Goal: Task Accomplishment & Management: Manage account settings

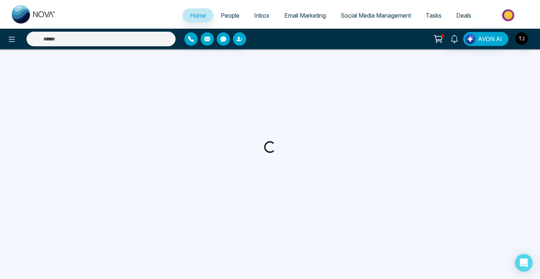
select select "*"
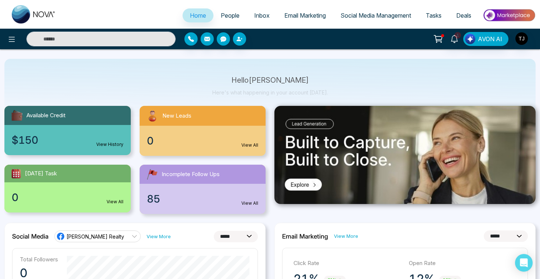
scroll to position [28, 0]
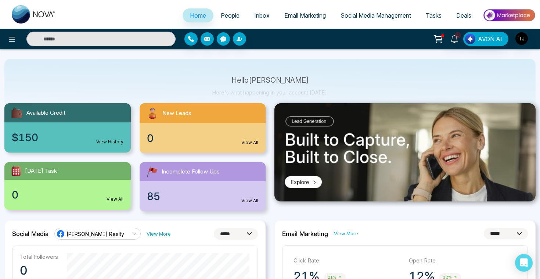
click at [290, 17] on span "Email Marketing" at bounding box center [304, 15] width 41 height 7
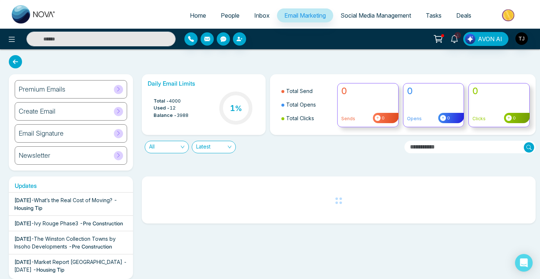
click at [55, 115] on div "Create Email" at bounding box center [71, 111] width 112 height 18
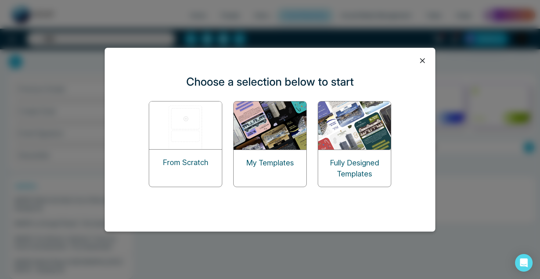
click at [188, 118] on img at bounding box center [185, 125] width 73 height 48
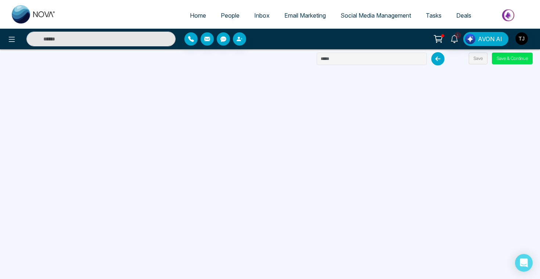
click at [289, 15] on span "Email Marketing" at bounding box center [304, 15] width 41 height 7
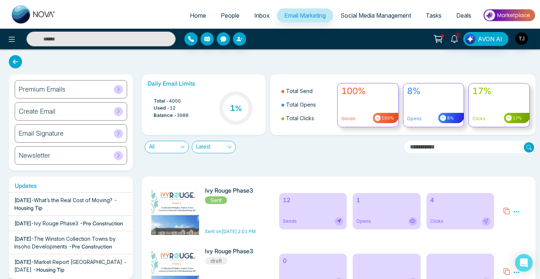
click at [43, 153] on h6 "Newsletter" at bounding box center [35, 155] width 32 height 8
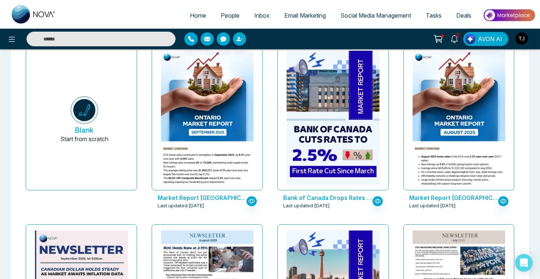
scroll to position [32, 0]
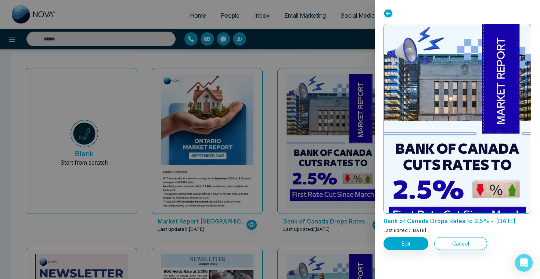
scroll to position [34, 0]
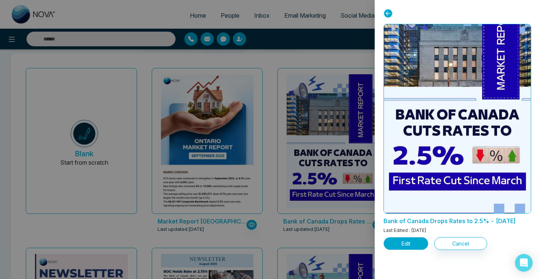
click at [417, 250] on button "Edit" at bounding box center [405, 243] width 45 height 13
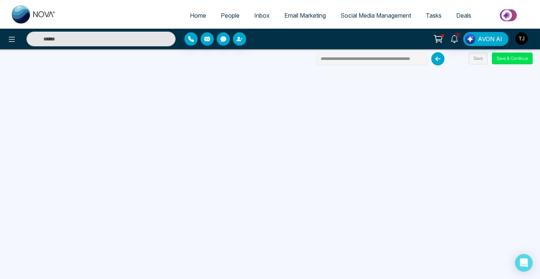
click at [292, 11] on link "Email Marketing" at bounding box center [305, 15] width 56 height 14
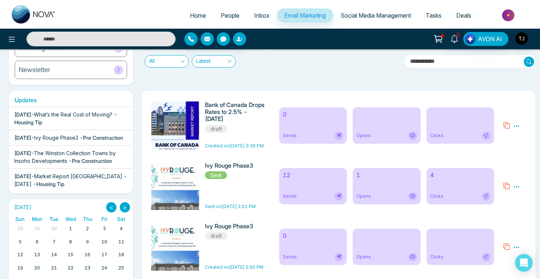
scroll to position [122, 0]
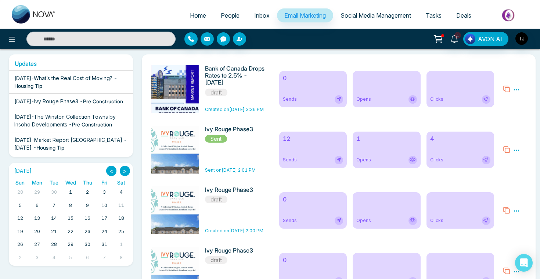
drag, startPoint x: 224, startPoint y: 166, endPoint x: 267, endPoint y: 165, distance: 43.7
click at [267, 165] on div "Ivy Rouge Phase3 Sent Sent on Oct 9, 2025 2:01 PM" at bounding box center [211, 150] width 128 height 48
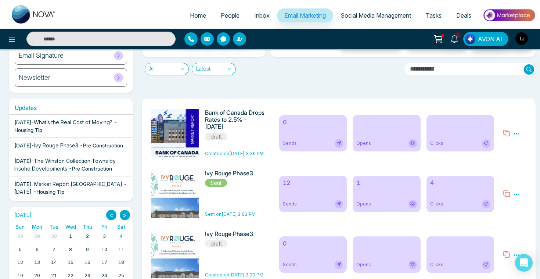
scroll to position [0, 0]
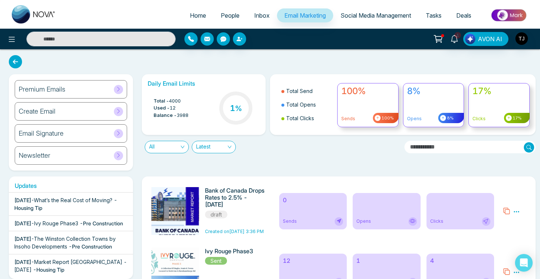
click at [43, 88] on h6 "Premium Emails" at bounding box center [42, 89] width 47 height 8
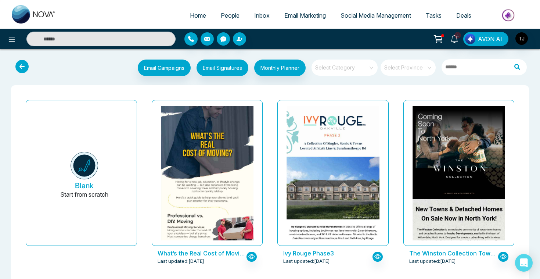
click at [341, 70] on input "search" at bounding box center [341, 64] width 53 height 11
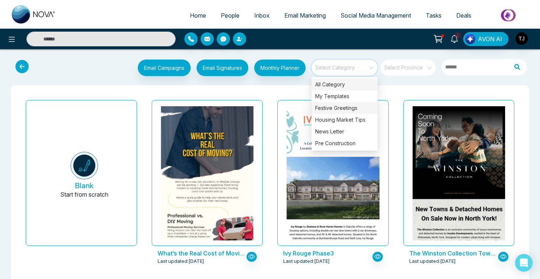
click at [334, 109] on div "Festive Greetings" at bounding box center [344, 108] width 66 height 12
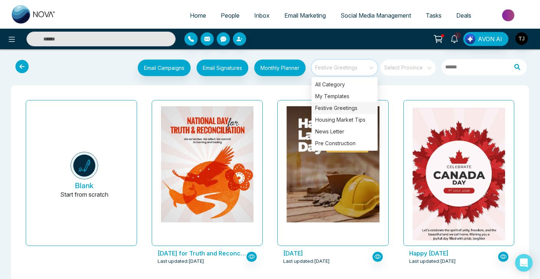
click at [272, 140] on div "Labour Day 2025 Last updated: Aug 27, 2025" at bounding box center [333, 187] width 126 height 180
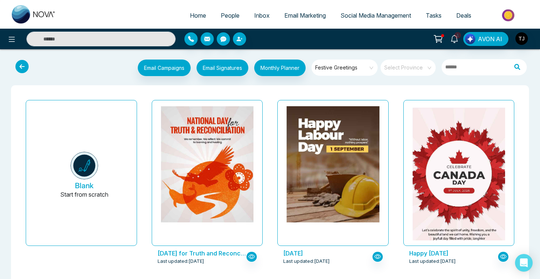
click at [348, 64] on span "Festive Greetings" at bounding box center [345, 67] width 60 height 11
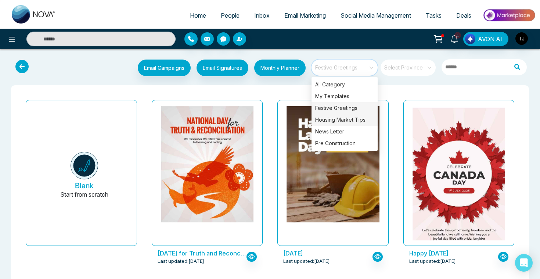
click at [343, 120] on div "Housing Market Tips" at bounding box center [344, 120] width 66 height 12
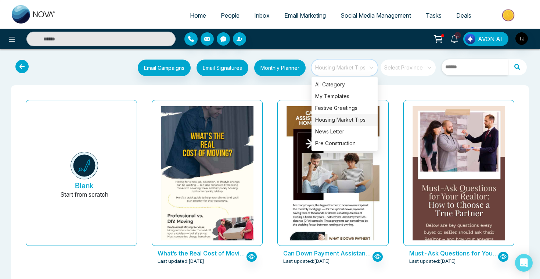
click at [465, 68] on input "text" at bounding box center [474, 67] width 66 height 16
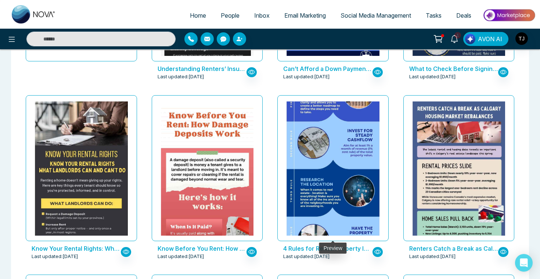
scroll to position [3, 0]
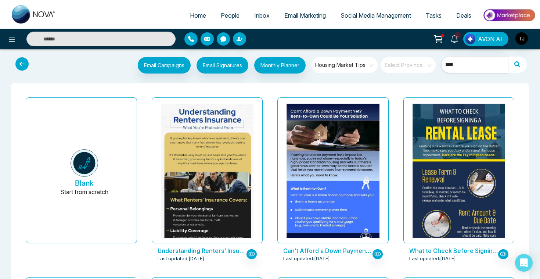
click at [346, 62] on span "Housing Market Tips" at bounding box center [345, 64] width 60 height 11
type input "****"
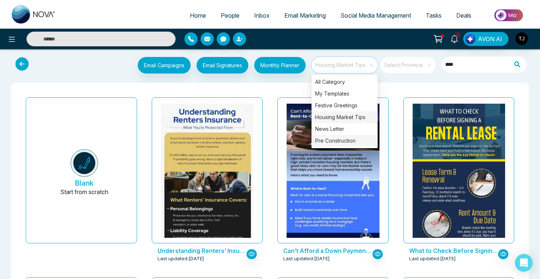
click at [343, 143] on div "Pre Construction" at bounding box center [344, 141] width 66 height 12
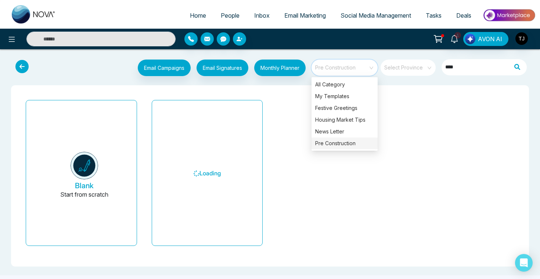
scroll to position [0, 0]
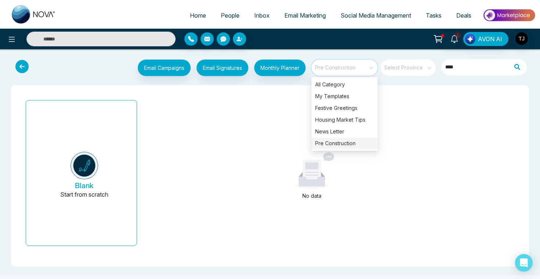
click at [329, 142] on div "Pre Construction" at bounding box center [344, 143] width 66 height 12
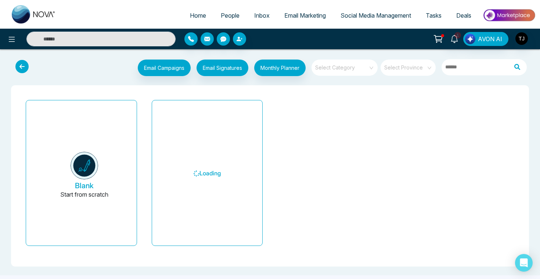
click at [344, 66] on input "search" at bounding box center [341, 64] width 53 height 11
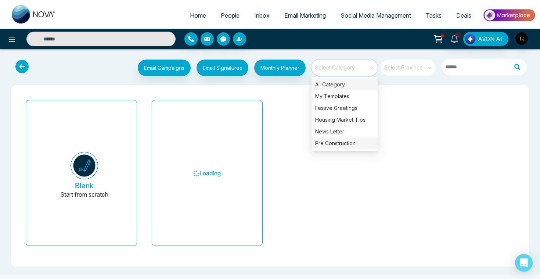
click at [330, 145] on div "Pre Construction" at bounding box center [344, 143] width 66 height 12
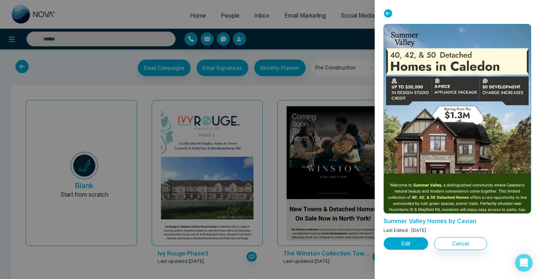
click at [408, 239] on button "Edit" at bounding box center [405, 243] width 45 height 13
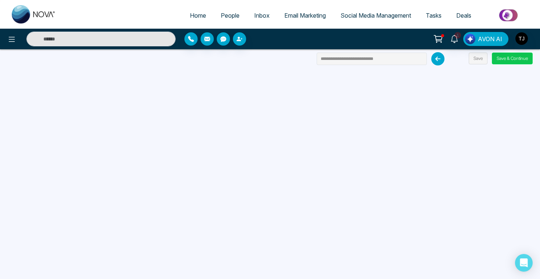
click at [524, 54] on button "Save & Continue" at bounding box center [512, 59] width 41 height 12
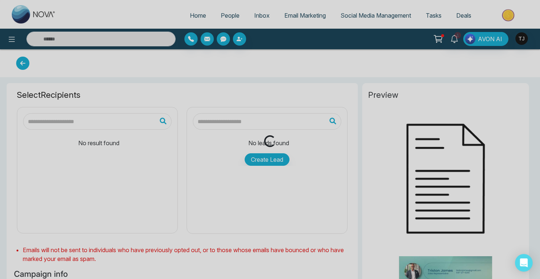
type input "**********"
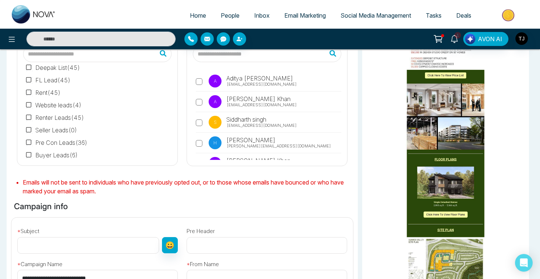
scroll to position [76, 0]
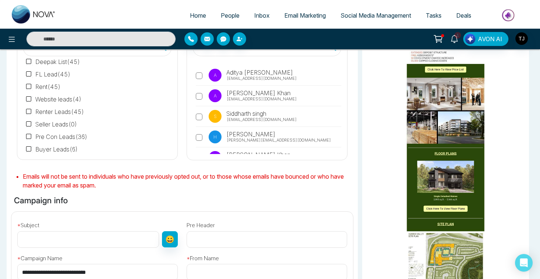
click at [288, 18] on span "Email Marketing" at bounding box center [304, 15] width 41 height 7
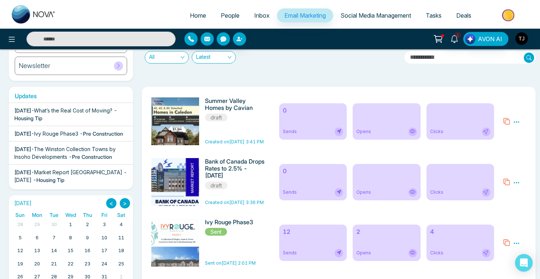
click at [294, 239] on div "12 Sends" at bounding box center [313, 242] width 68 height 36
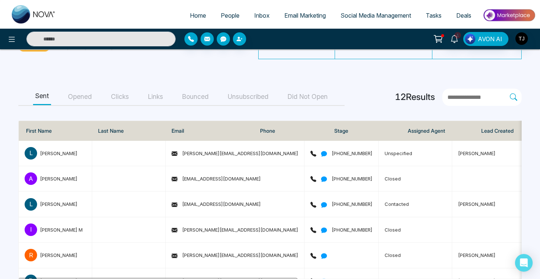
scroll to position [50, 0]
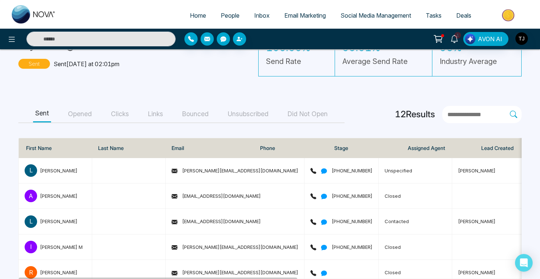
click at [70, 108] on button "Opened" at bounding box center [80, 114] width 28 height 17
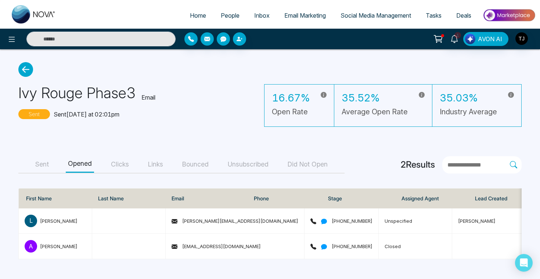
scroll to position [0, 0]
click at [115, 164] on button "Clicks" at bounding box center [120, 164] width 22 height 17
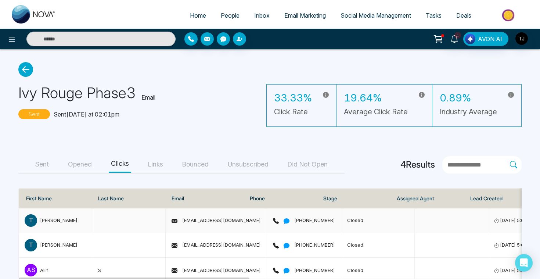
scroll to position [42, 0]
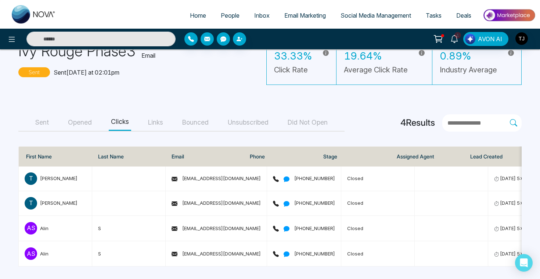
click at [361, 14] on span "Social Media Management" at bounding box center [375, 15] width 71 height 7
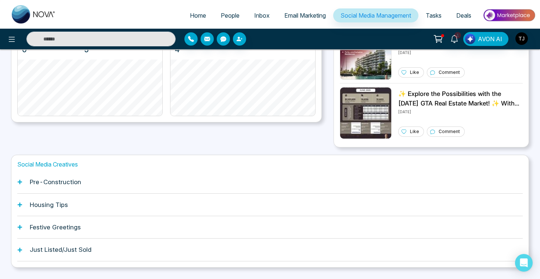
scroll to position [196, 0]
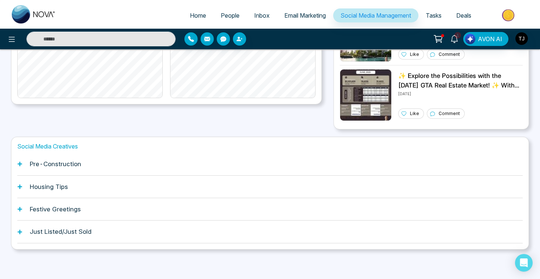
click at [66, 163] on h1 "Pre-Construction" at bounding box center [55, 163] width 51 height 7
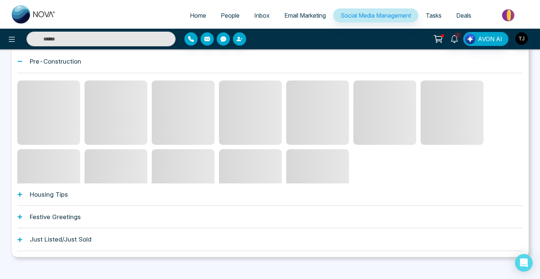
scroll to position [300, 0]
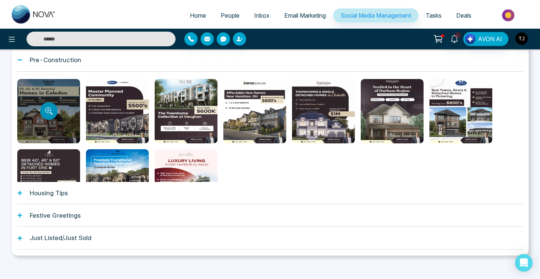
click at [48, 108] on icon "Preview template" at bounding box center [48, 110] width 7 height 7
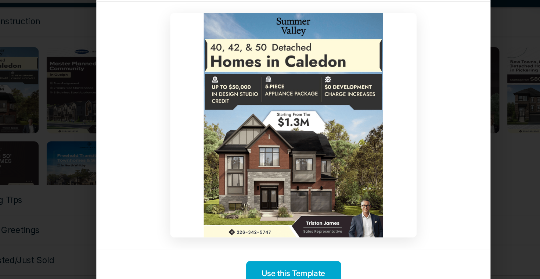
click at [432, 158] on div "Template Preview Use this Template" at bounding box center [270, 139] width 540 height 279
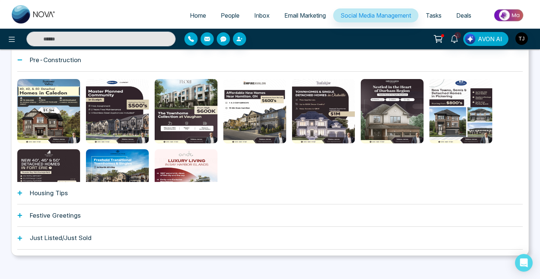
click at [45, 195] on h1 "Housing Tips" at bounding box center [49, 192] width 38 height 7
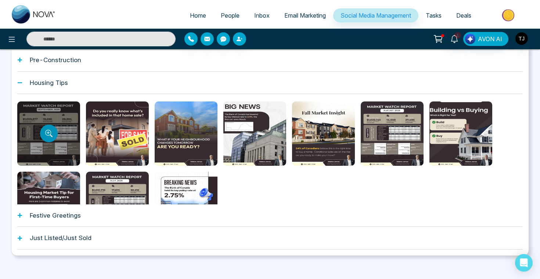
click at [53, 131] on button "Preview template" at bounding box center [49, 133] width 18 height 18
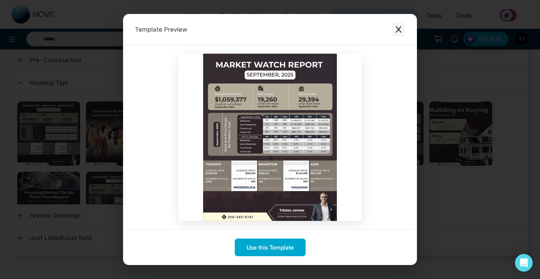
click at [403, 28] on button "Close modal" at bounding box center [398, 29] width 13 height 13
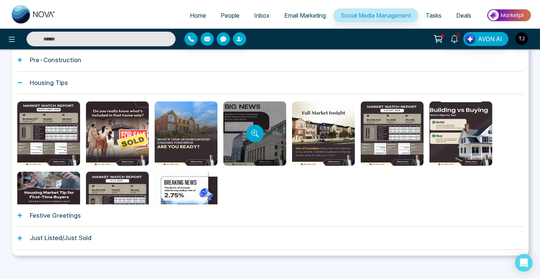
click at [244, 129] on div at bounding box center [254, 133] width 63 height 64
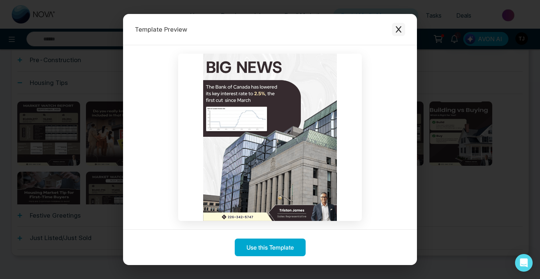
click at [402, 31] on button "Close modal" at bounding box center [398, 29] width 13 height 13
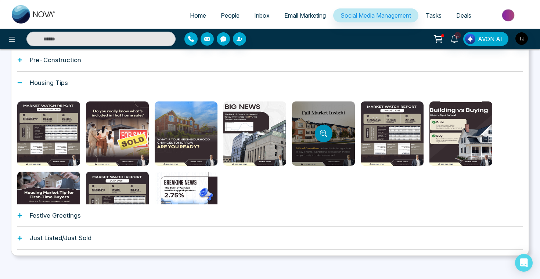
click at [325, 127] on button "Preview template" at bounding box center [324, 133] width 18 height 18
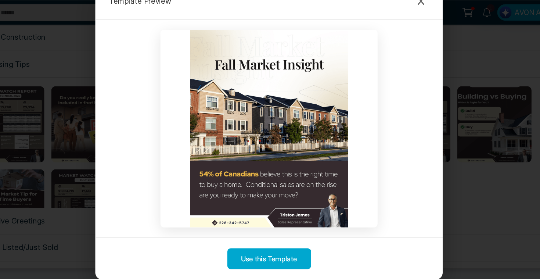
click at [395, 36] on div "Template Preview" at bounding box center [270, 29] width 294 height 31
click at [401, 32] on icon "Close modal" at bounding box center [398, 29] width 7 height 7
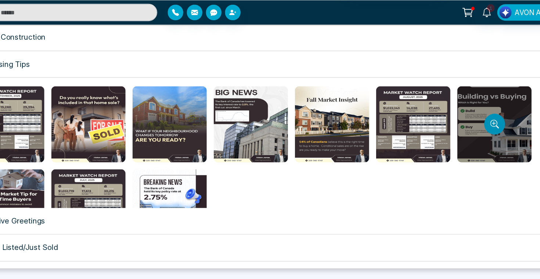
click at [458, 133] on icon "Preview template" at bounding box center [460, 133] width 7 height 7
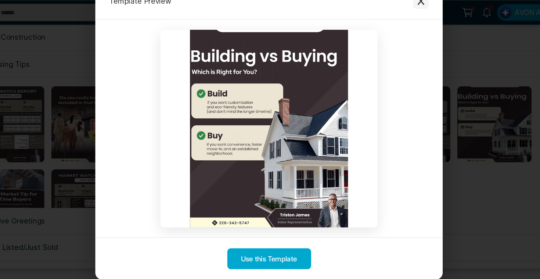
click at [398, 29] on icon "Close modal" at bounding box center [398, 29] width 6 height 7
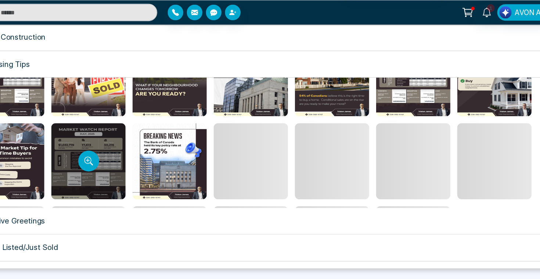
scroll to position [39, 0]
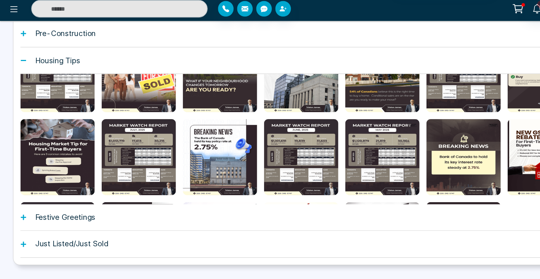
click at [43, 217] on h1 "Festive Greetings" at bounding box center [55, 215] width 51 height 7
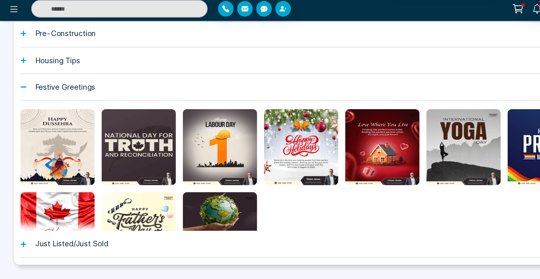
click at [42, 240] on h1 "Just Listed/Just Sold" at bounding box center [61, 237] width 62 height 7
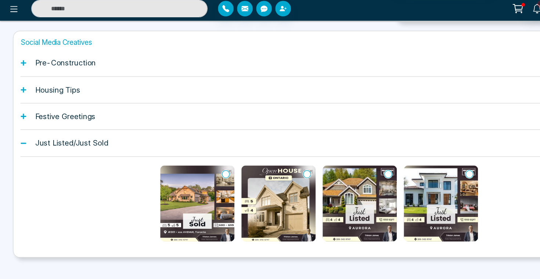
scroll to position [275, 0]
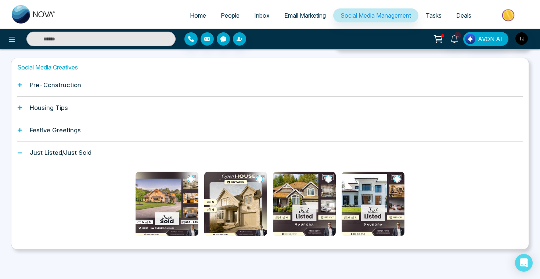
click at [76, 84] on h1 "Pre-Construction" at bounding box center [55, 84] width 51 height 7
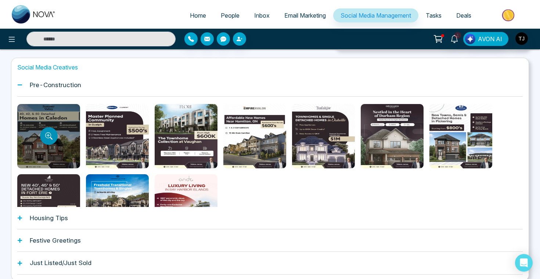
click at [50, 134] on icon "Preview template" at bounding box center [48, 135] width 7 height 7
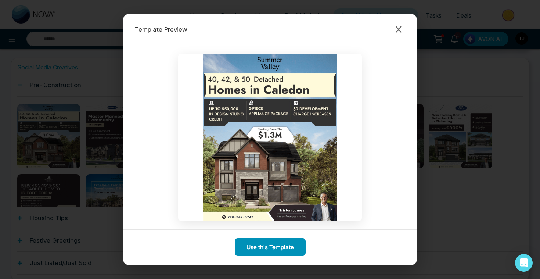
click at [262, 247] on button "Use this Template" at bounding box center [270, 247] width 71 height 18
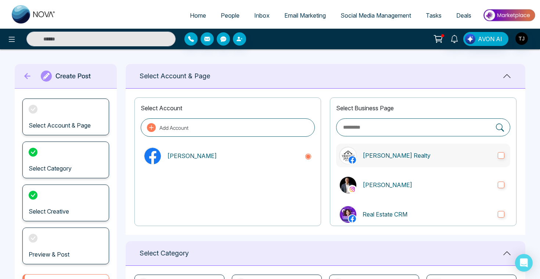
click at [373, 158] on p "[PERSON_NAME] Realty" at bounding box center [426, 155] width 129 height 9
click at [373, 185] on p "[PERSON_NAME]" at bounding box center [426, 184] width 129 height 9
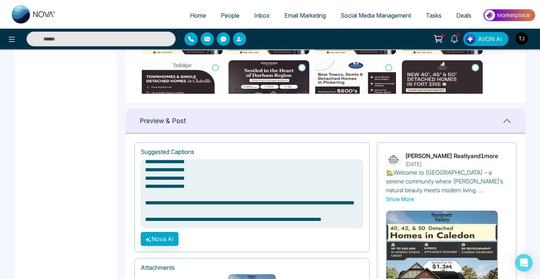
scroll to position [503, 0]
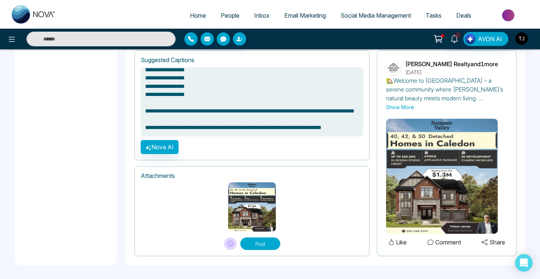
click at [230, 245] on icon at bounding box center [230, 244] width 6 height 6
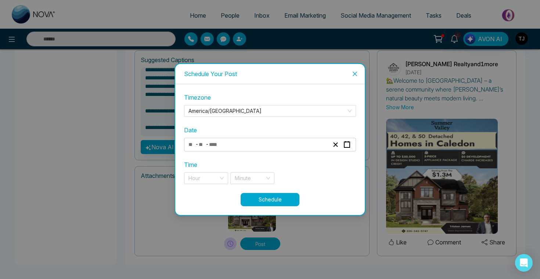
click at [356, 75] on icon "close" at bounding box center [355, 74] width 6 height 6
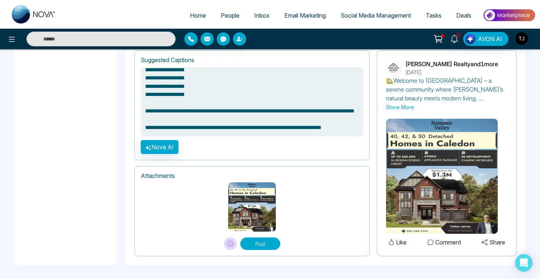
click at [260, 244] on button "Post" at bounding box center [260, 243] width 40 height 12
type textarea "**********"
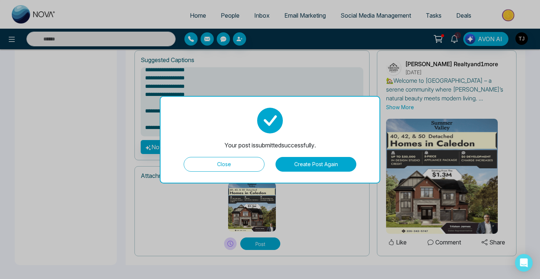
click at [235, 166] on button "Close" at bounding box center [224, 164] width 81 height 15
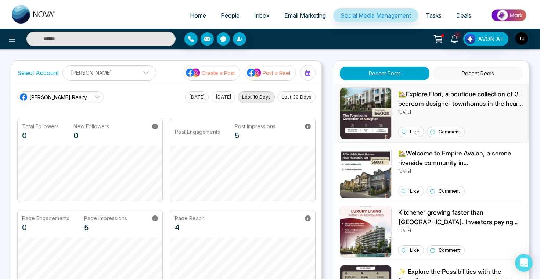
click at [359, 107] on img at bounding box center [366, 113] width 52 height 52
click at [269, 74] on p "Post a Reel" at bounding box center [277, 73] width 28 height 8
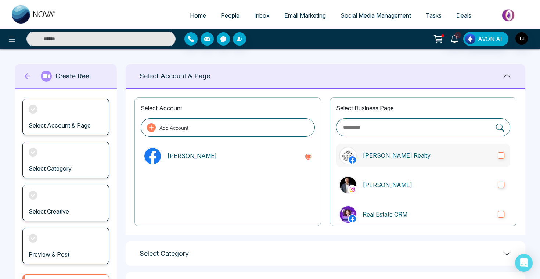
click at [369, 156] on p "[PERSON_NAME] Realty" at bounding box center [426, 155] width 129 height 9
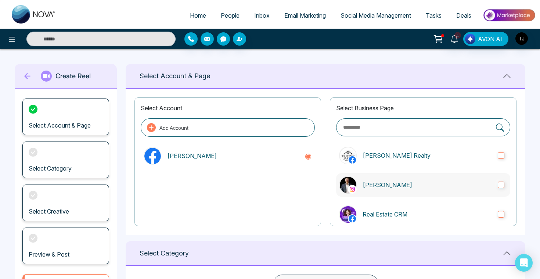
click at [366, 185] on p "[PERSON_NAME]" at bounding box center [426, 184] width 129 height 9
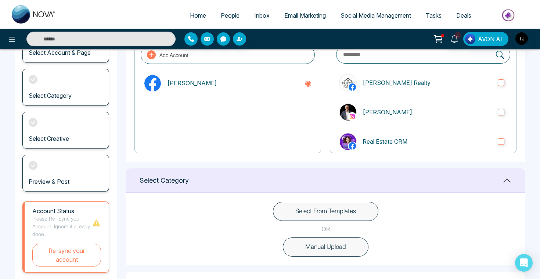
scroll to position [90, 0]
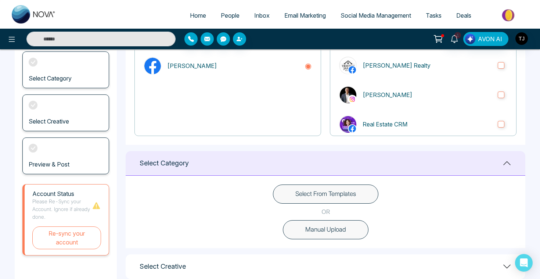
click at [299, 192] on button "Select From Templates" at bounding box center [325, 193] width 105 height 19
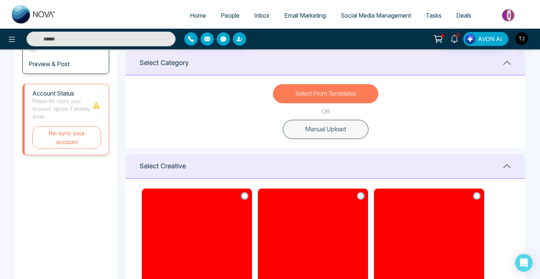
scroll to position [0, 0]
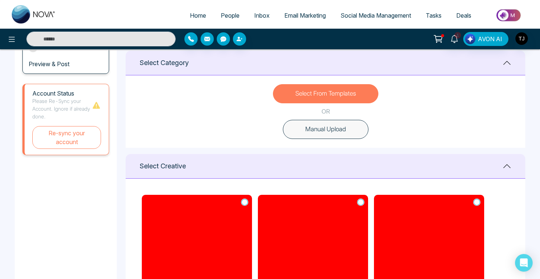
click at [307, 133] on button "Manual Upload" at bounding box center [326, 129] width 86 height 19
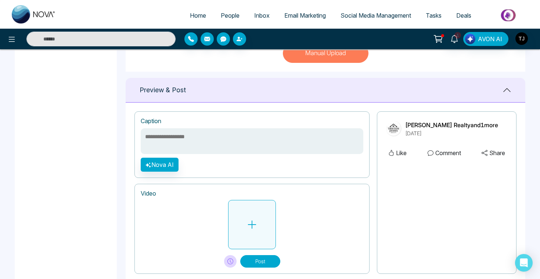
scroll to position [282, 0]
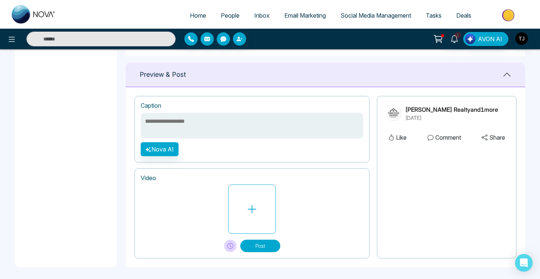
click at [228, 14] on span "People" at bounding box center [230, 15] width 19 height 7
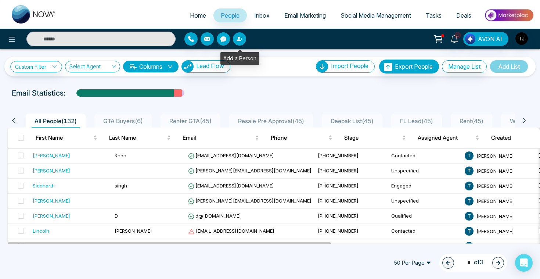
click at [237, 40] on icon "button" at bounding box center [238, 39] width 4 height 4
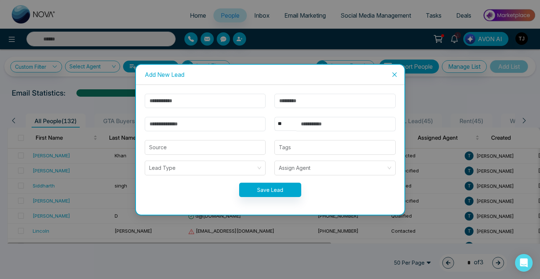
click at [396, 75] on icon "close" at bounding box center [394, 75] width 6 height 6
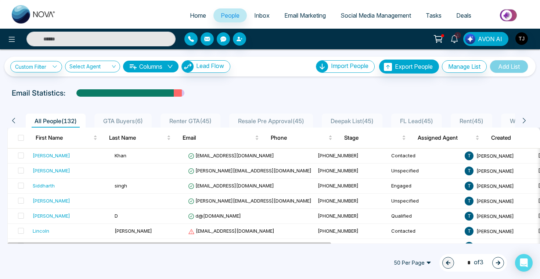
click at [290, 90] on div "Email Statistics:" at bounding box center [182, 92] width 341 height 11
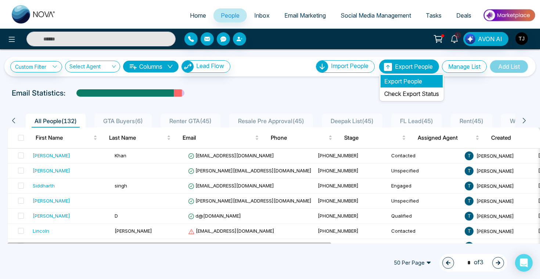
click at [398, 83] on li "Export People" at bounding box center [411, 81] width 62 height 12
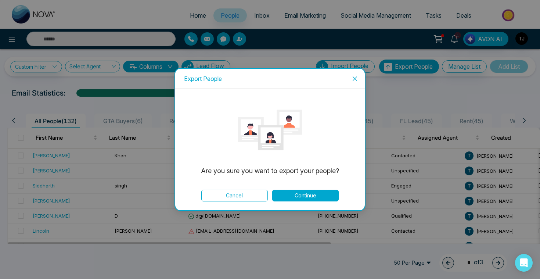
click at [313, 196] on button "Continue" at bounding box center [305, 195] width 66 height 12
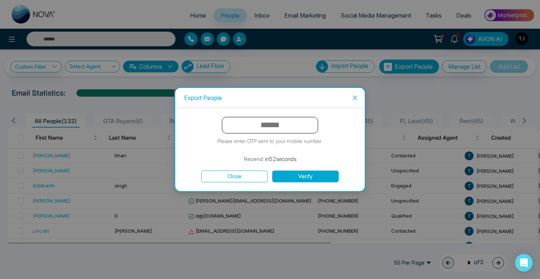
click at [356, 98] on icon "close" at bounding box center [355, 98] width 6 height 6
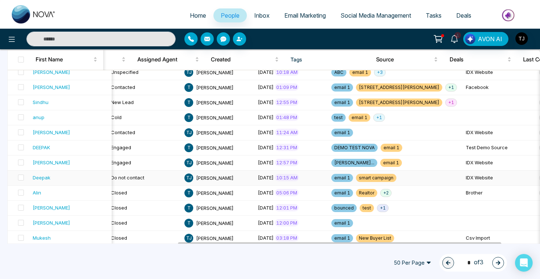
click at [463, 179] on td "IDX Website" at bounding box center [499, 177] width 73 height 15
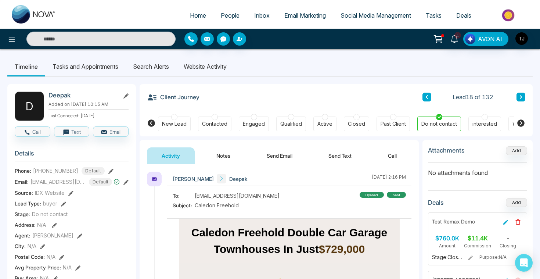
click at [81, 62] on li "Tasks and Appointments" at bounding box center [85, 67] width 80 height 20
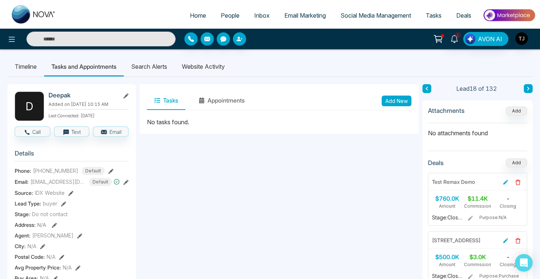
click at [35, 62] on li "Timeline" at bounding box center [25, 67] width 37 height 20
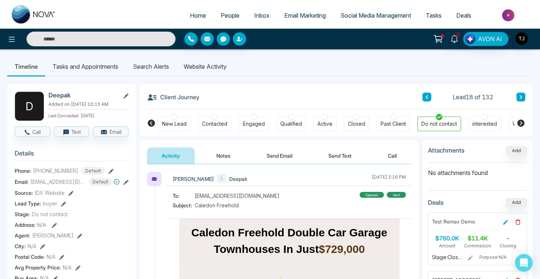
click at [79, 71] on li "Tasks and Appointments" at bounding box center [85, 67] width 80 height 20
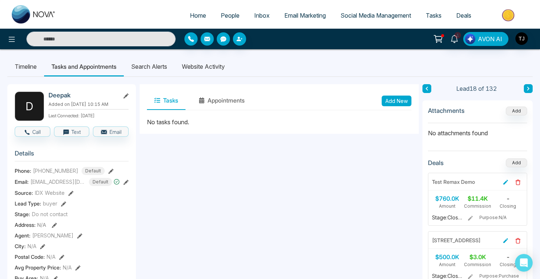
click at [396, 98] on button "Add New" at bounding box center [397, 100] width 30 height 11
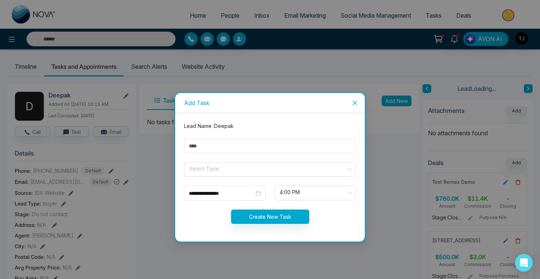
click at [358, 100] on span "Close" at bounding box center [355, 103] width 20 height 20
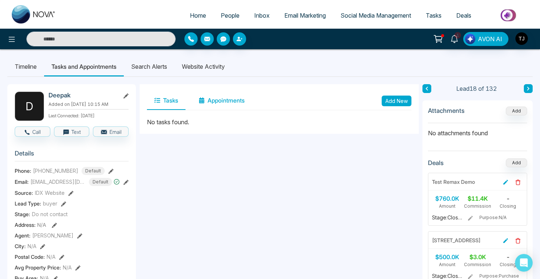
click at [236, 99] on button "Appointments" at bounding box center [221, 100] width 61 height 18
click at [393, 103] on button "Add New" at bounding box center [397, 100] width 30 height 11
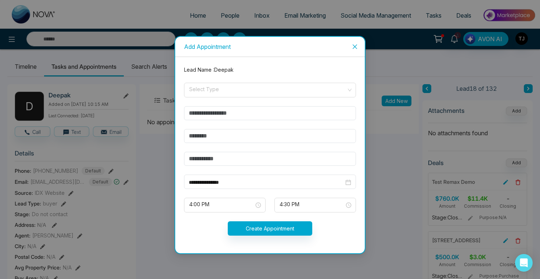
click at [354, 44] on icon "close" at bounding box center [355, 47] width 6 height 6
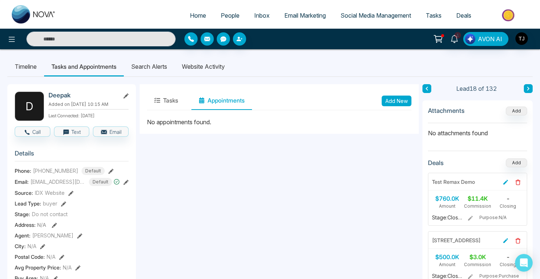
click at [203, 68] on li "Website Activity" at bounding box center [203, 67] width 58 height 20
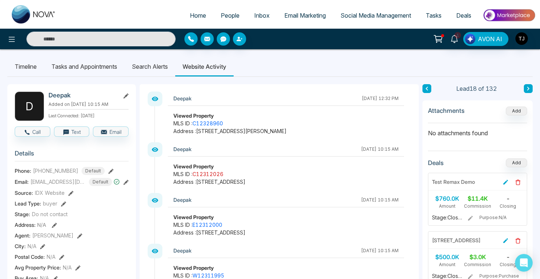
click at [205, 176] on link "C12312026" at bounding box center [207, 174] width 31 height 6
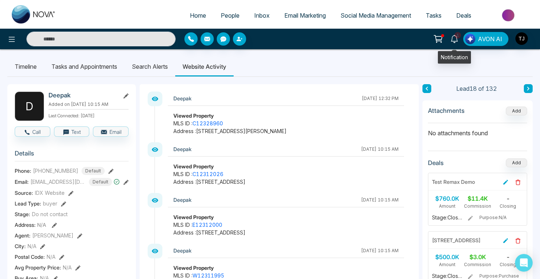
click at [458, 37] on span "1" at bounding box center [457, 35] width 7 height 7
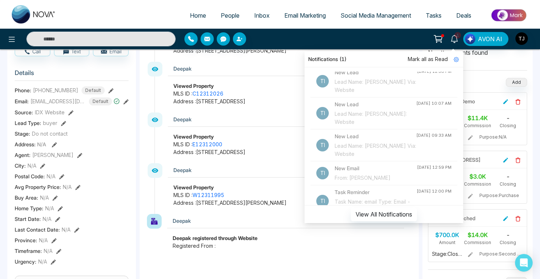
scroll to position [93, 0]
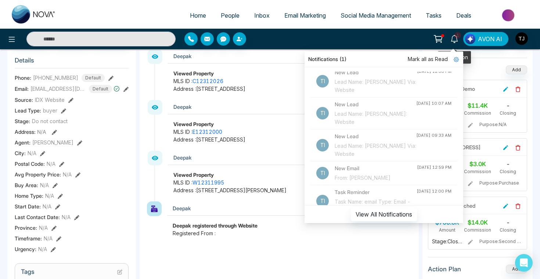
click at [457, 37] on span "1" at bounding box center [457, 35] width 7 height 7
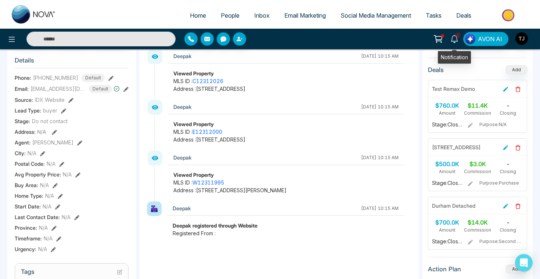
click at [455, 40] on icon at bounding box center [454, 39] width 8 height 8
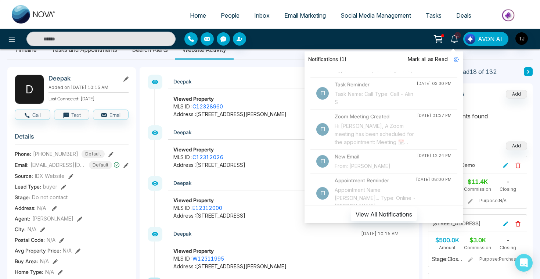
scroll to position [8, 0]
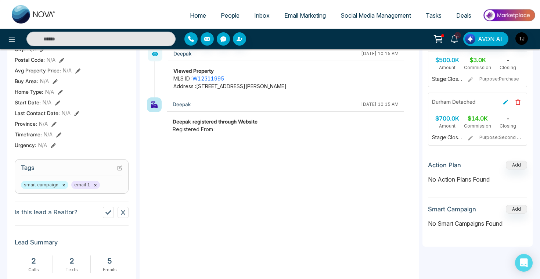
scroll to position [0, 0]
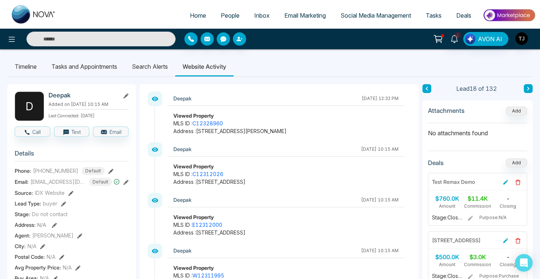
click at [153, 65] on li "Search Alerts" at bounding box center [149, 67] width 51 height 20
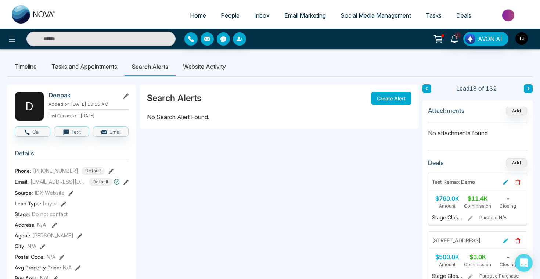
click at [396, 98] on button "Create Alert" at bounding box center [391, 98] width 40 height 14
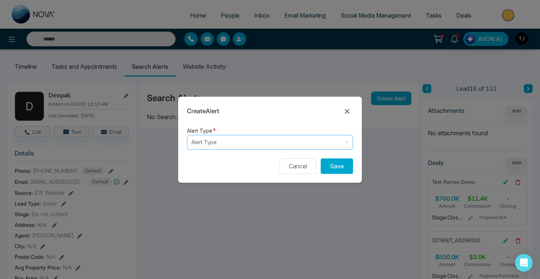
click at [238, 143] on input "search" at bounding box center [267, 142] width 152 height 14
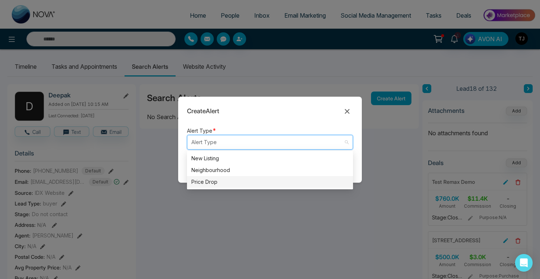
click at [222, 178] on div "Price Drop" at bounding box center [269, 182] width 157 height 8
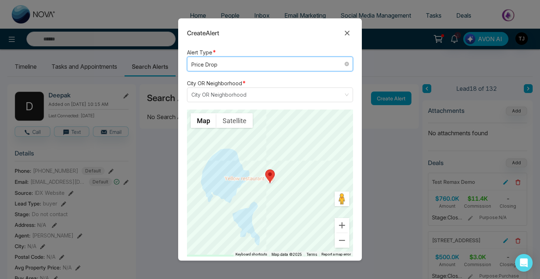
click at [232, 59] on span "Price Drop" at bounding box center [269, 64] width 157 height 10
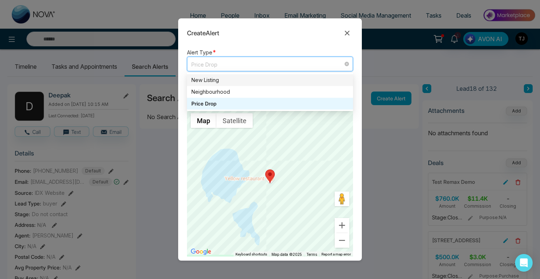
click at [220, 78] on div "New Listing" at bounding box center [269, 80] width 157 height 8
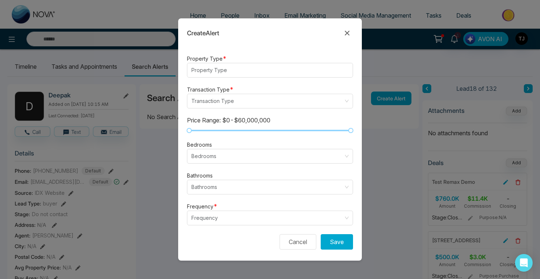
scroll to position [213, 0]
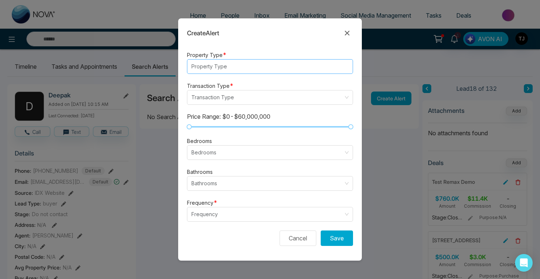
click at [225, 69] on div at bounding box center [266, 66] width 155 height 9
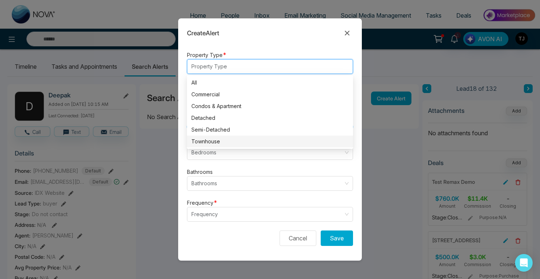
click at [196, 165] on form "Alert Type * New Listing listing neighbourhood New Listing Neighbourhood Price …" at bounding box center [270, 154] width 184 height 213
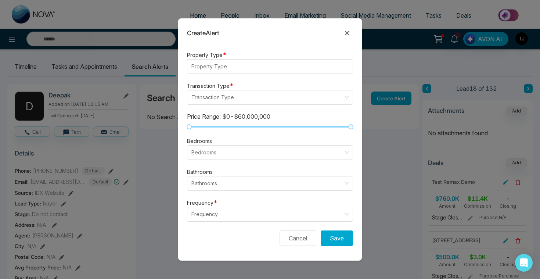
scroll to position [215, 0]
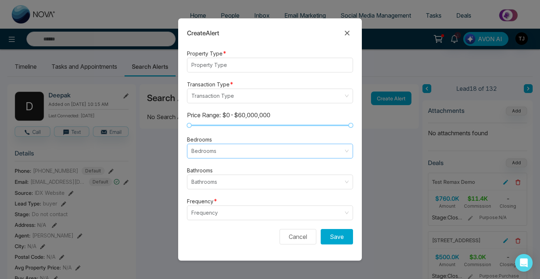
click at [212, 149] on input "search" at bounding box center [267, 151] width 152 height 14
click at [267, 129] on form "Alert Type * New Listing listing neighbourhood New Listing Neighbourhood Price …" at bounding box center [270, 154] width 184 height 213
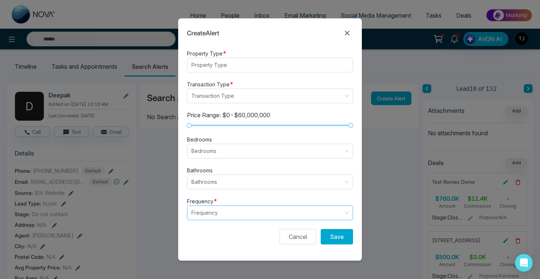
click at [232, 214] on input "search" at bounding box center [267, 213] width 152 height 14
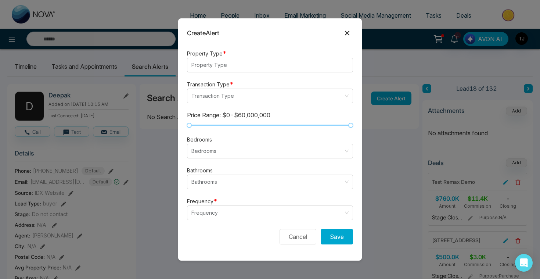
click at [349, 32] on icon at bounding box center [347, 33] width 9 height 9
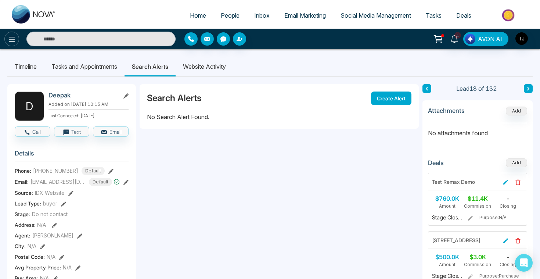
click at [11, 37] on icon at bounding box center [12, 39] width 6 height 5
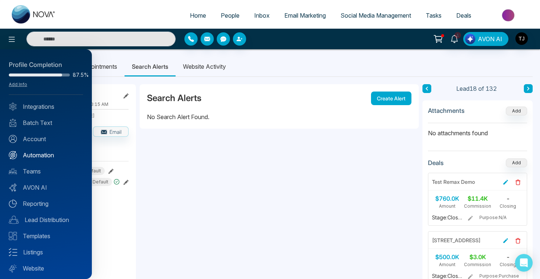
click at [39, 156] on link "Automation" at bounding box center [46, 155] width 74 height 9
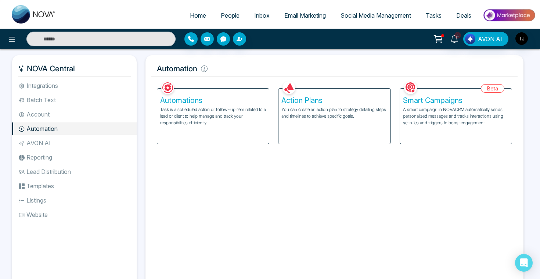
click at [309, 100] on h5 "Action Plans" at bounding box center [334, 100] width 106 height 9
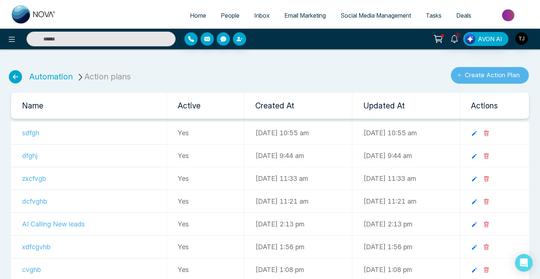
click at [476, 78] on button "Create Action Plan" at bounding box center [490, 75] width 78 height 17
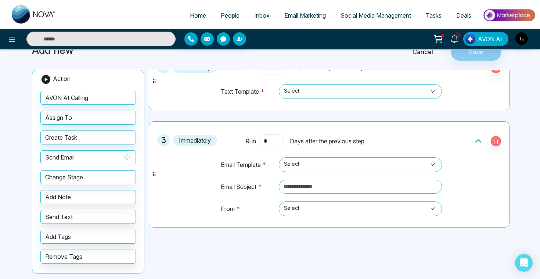
scroll to position [161, 0]
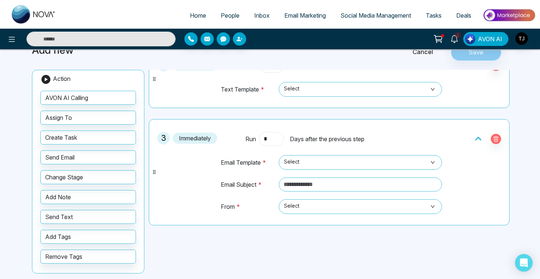
click at [275, 137] on input "*" at bounding box center [271, 139] width 25 height 14
type input "*"
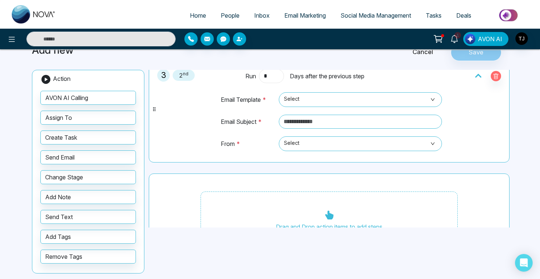
scroll to position [235, 0]
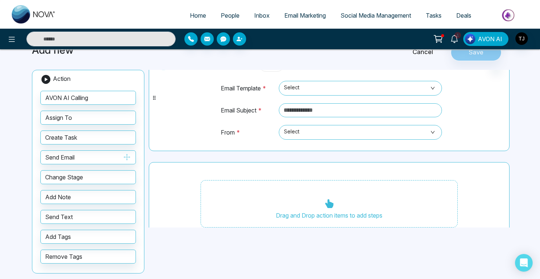
type input "*"
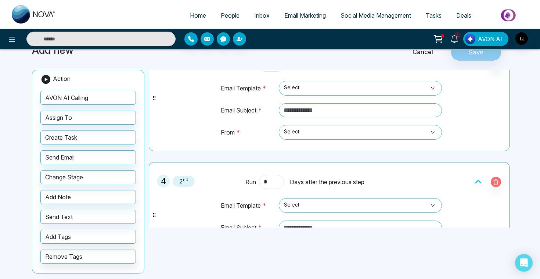
click at [282, 183] on input "*" at bounding box center [271, 182] width 25 height 14
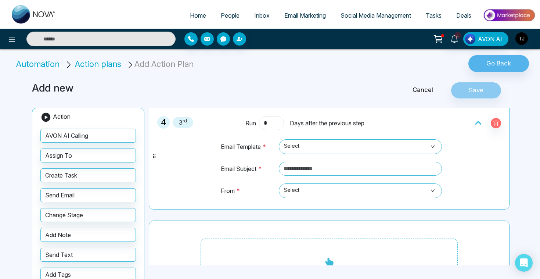
scroll to position [330, 0]
type input "*"
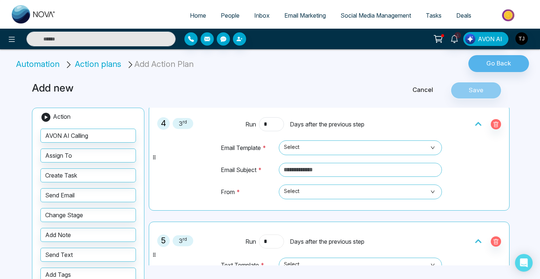
click at [271, 242] on input "*" at bounding box center [271, 241] width 25 height 14
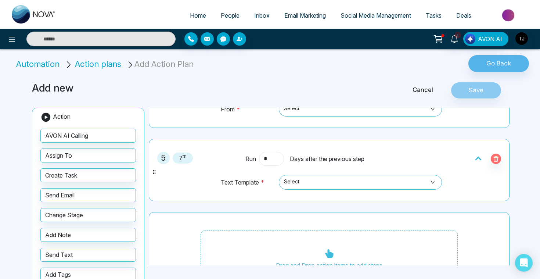
scroll to position [428, 0]
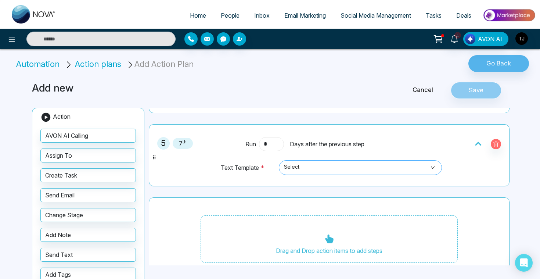
type input "*"
click at [307, 160] on input "search" at bounding box center [357, 165] width 149 height 11
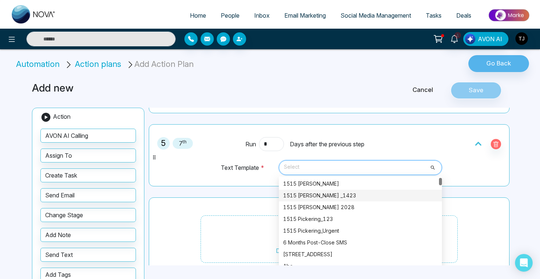
click at [234, 165] on td "Text Template *" at bounding box center [247, 171] width 55 height 22
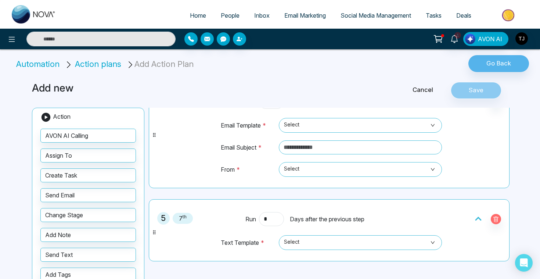
scroll to position [336, 0]
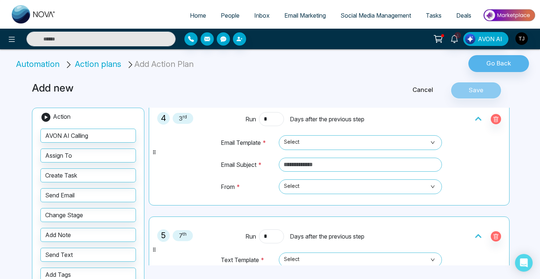
click at [317, 133] on div "Email Template * Select Email Subject * From * Select" at bounding box center [329, 163] width 235 height 75
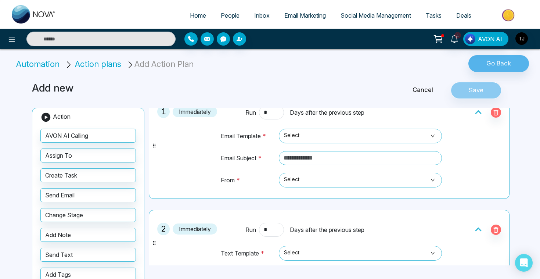
scroll to position [0, 0]
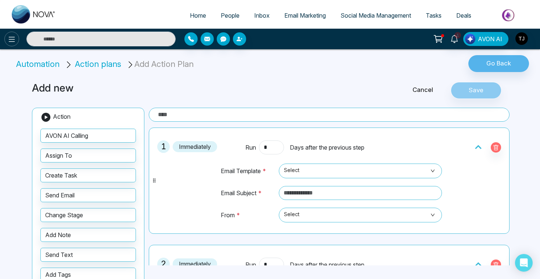
click at [10, 39] on icon at bounding box center [11, 39] width 9 height 9
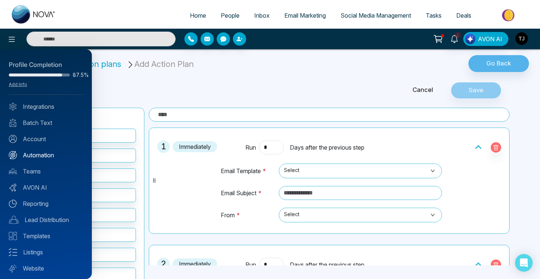
click at [32, 156] on link "Automation" at bounding box center [46, 155] width 74 height 9
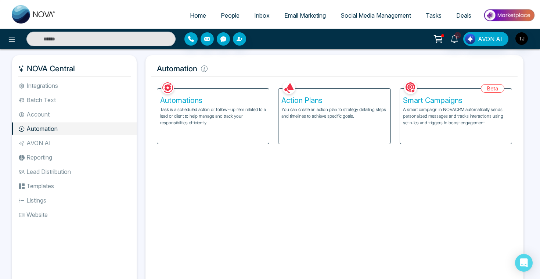
click at [431, 99] on h5 "Smart Campaigns" at bounding box center [456, 100] width 106 height 9
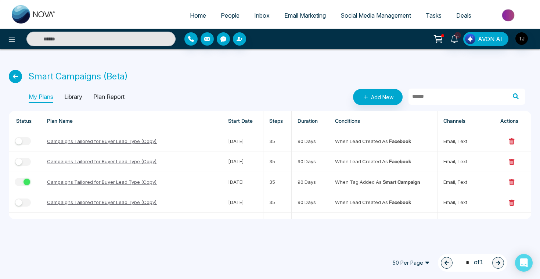
click at [76, 97] on p "Library" at bounding box center [73, 97] width 18 height 12
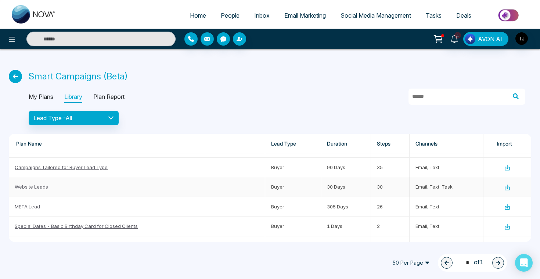
scroll to position [35, 0]
click at [30, 188] on link "Website Leads" at bounding box center [31, 187] width 33 height 6
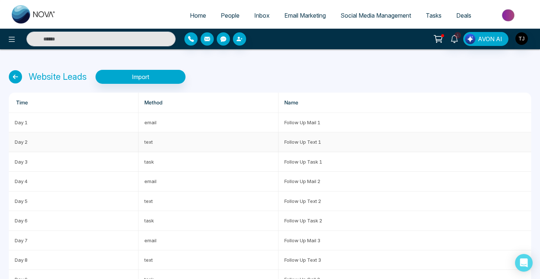
click at [304, 141] on td "Follow Up Text 1" at bounding box center [404, 141] width 253 height 19
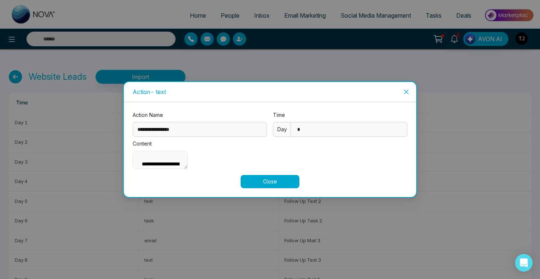
click at [414, 82] on span "Close" at bounding box center [406, 92] width 20 height 20
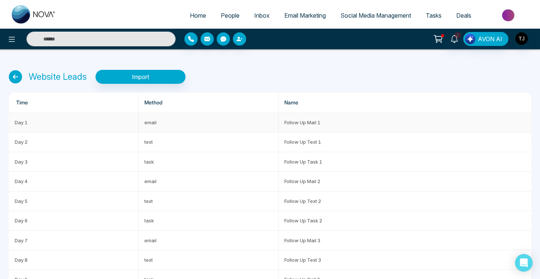
click at [349, 115] on td "Follow Up Mail 1" at bounding box center [404, 122] width 253 height 19
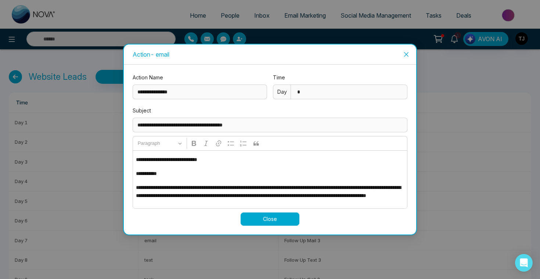
click at [408, 53] on icon "close" at bounding box center [406, 54] width 6 height 6
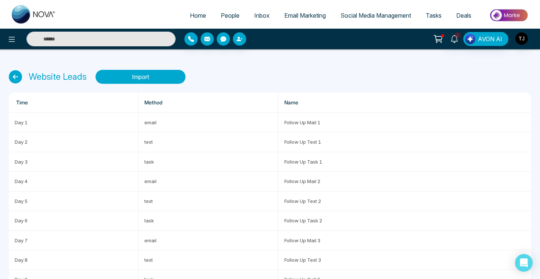
click at [154, 77] on button "Import" at bounding box center [140, 77] width 90 height 14
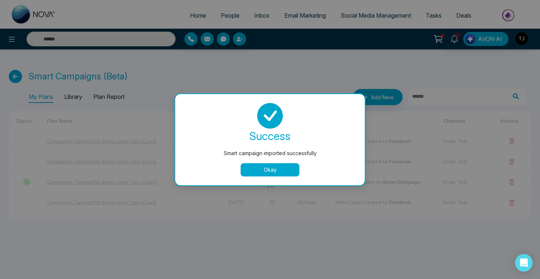
click at [263, 172] on button "Okay" at bounding box center [270, 169] width 59 height 13
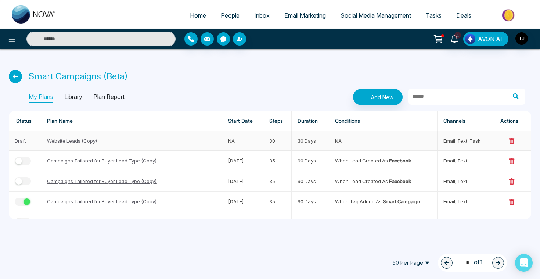
click at [62, 142] on link "Website Leads (Copy)" at bounding box center [72, 141] width 50 height 6
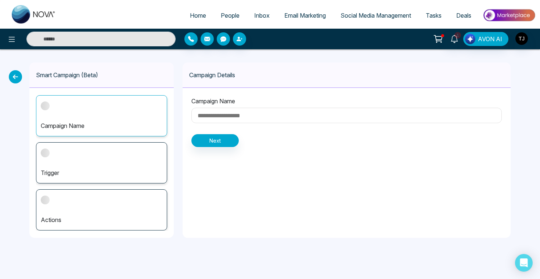
type input "**********"
drag, startPoint x: 248, startPoint y: 118, endPoint x: 170, endPoint y: 118, distance: 78.6
click at [170, 118] on div "**********" at bounding box center [270, 150] width 540 height 202
type input "******"
click at [221, 142] on button "Next" at bounding box center [214, 140] width 47 height 13
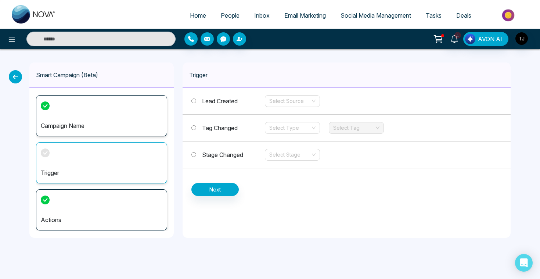
click at [196, 128] on label "Tag Changed" at bounding box center [227, 127] width 73 height 9
click at [305, 101] on input "search" at bounding box center [289, 100] width 41 height 11
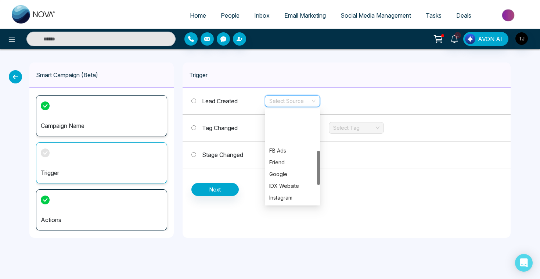
scroll to position [130, 0]
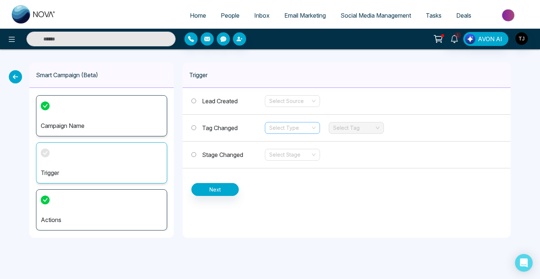
click at [297, 129] on input "search" at bounding box center [289, 127] width 41 height 11
click at [295, 142] on div "Add" at bounding box center [292, 142] width 46 height 8
click at [340, 131] on input "search" at bounding box center [353, 127] width 41 height 11
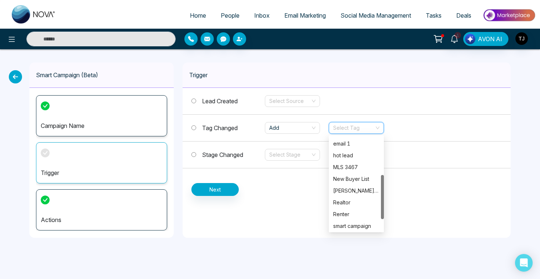
scroll to position [106, 0]
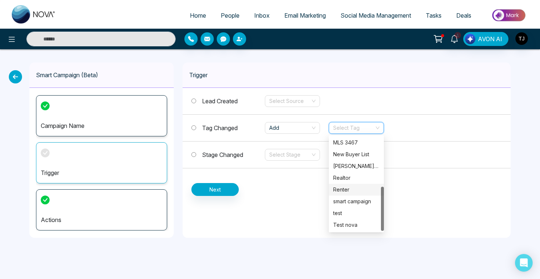
click at [348, 194] on div "Renter" at bounding box center [356, 190] width 55 height 12
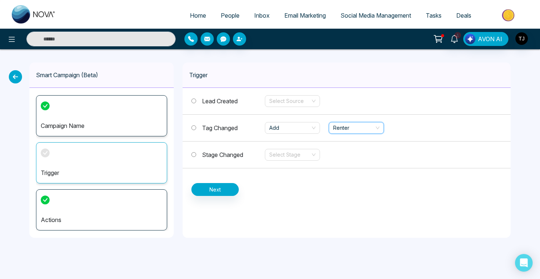
click at [227, 179] on div "Lead Created Select Source Tag Changed Add Renter Renter Stage Changed Select S…" at bounding box center [347, 142] width 328 height 108
click at [223, 189] on button "Next" at bounding box center [214, 189] width 47 height 13
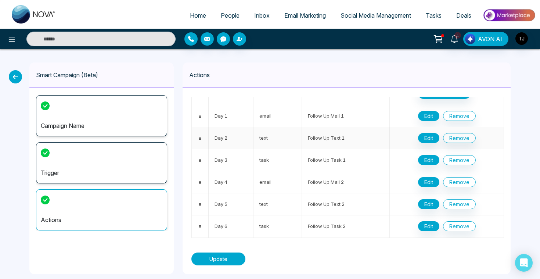
scroll to position [0, 0]
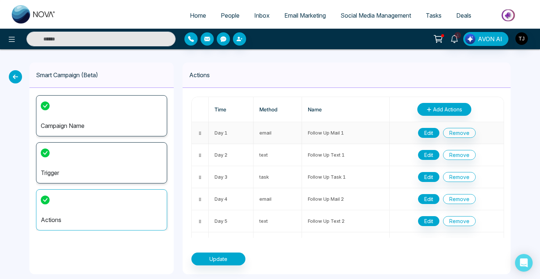
click at [416, 132] on div "Edit Remove" at bounding box center [446, 133] width 102 height 10
click at [425, 133] on button "Edit" at bounding box center [428, 133] width 21 height 10
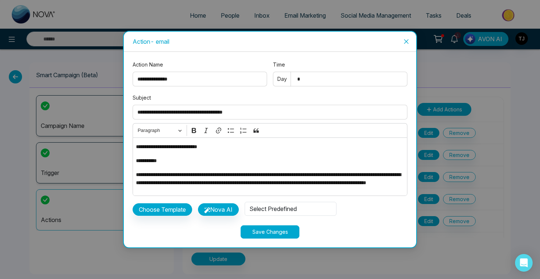
click at [230, 261] on div "**********" at bounding box center [270, 139] width 540 height 279
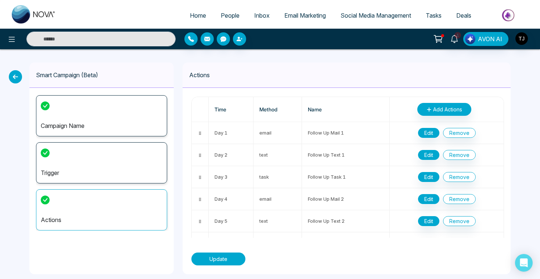
click at [230, 261] on button "Update" at bounding box center [218, 258] width 54 height 13
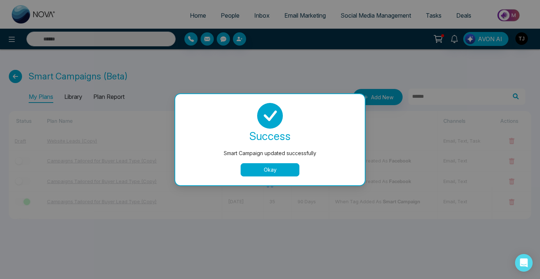
click at [282, 166] on button "Okay" at bounding box center [270, 169] width 59 height 13
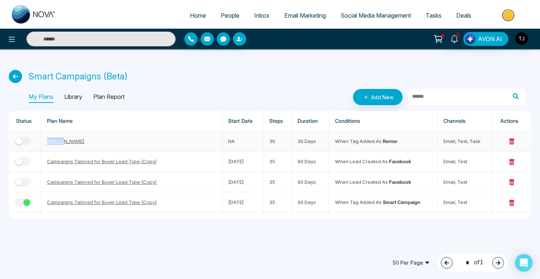
drag, startPoint x: 44, startPoint y: 140, endPoint x: 65, endPoint y: 140, distance: 21.7
click at [65, 140] on td "[PERSON_NAME]" at bounding box center [131, 141] width 181 height 20
click at [25, 143] on button "button" at bounding box center [23, 141] width 16 height 8
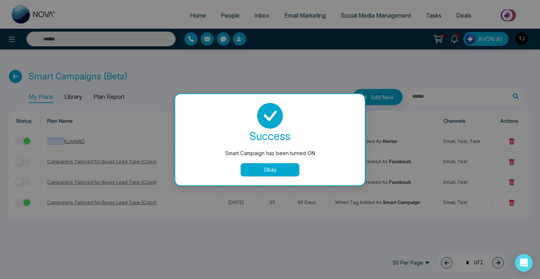
click at [282, 172] on button "Okay" at bounding box center [270, 169] width 59 height 13
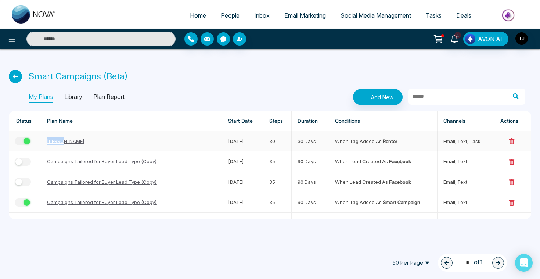
click at [22, 141] on button "button" at bounding box center [23, 141] width 16 height 8
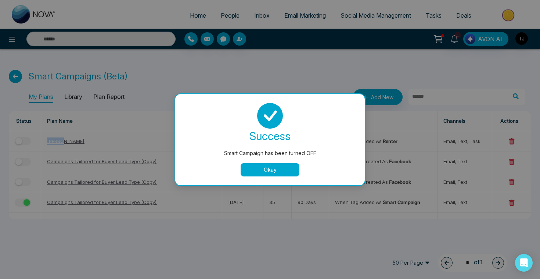
click at [267, 168] on button "Okay" at bounding box center [270, 169] width 59 height 13
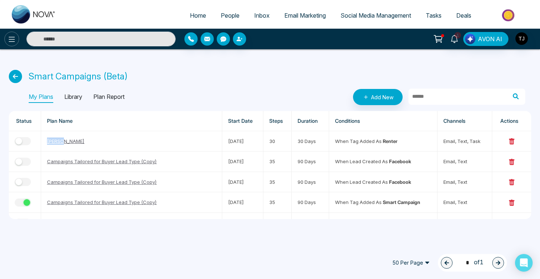
click at [7, 41] on button at bounding box center [11, 39] width 15 height 15
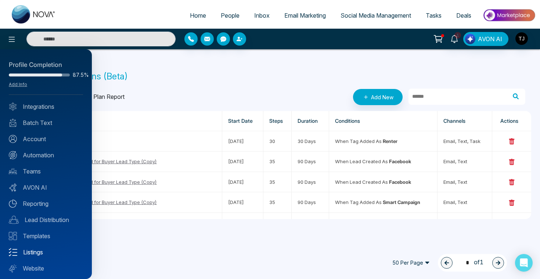
click at [32, 254] on link "Listings" at bounding box center [46, 251] width 74 height 9
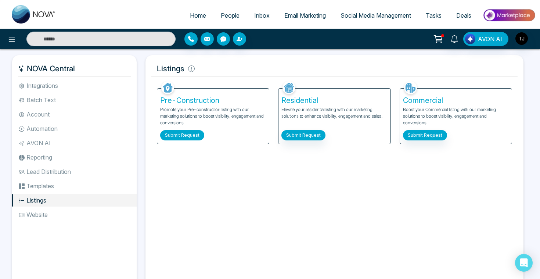
click at [186, 140] on button "Submit Request" at bounding box center [182, 135] width 44 height 10
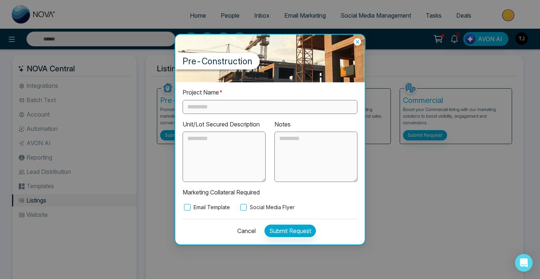
click at [228, 109] on input "text" at bounding box center [270, 107] width 175 height 14
click at [195, 206] on label "Email Template" at bounding box center [206, 207] width 47 height 8
click at [275, 205] on label "Social Media Flyer" at bounding box center [267, 207] width 56 height 8
click at [358, 42] on icon at bounding box center [357, 41] width 7 height 7
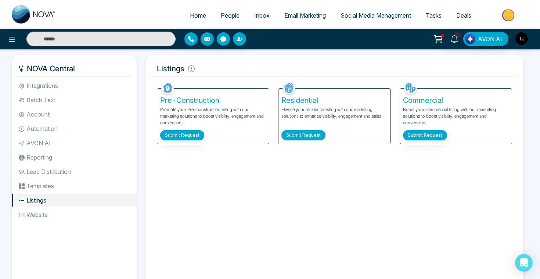
click at [297, 135] on button "Submit Request" at bounding box center [303, 135] width 44 height 10
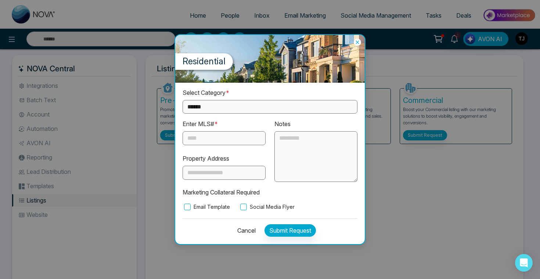
click at [252, 115] on div "**********" at bounding box center [270, 149] width 175 height 123
click at [249, 110] on select "**********" at bounding box center [270, 107] width 175 height 14
select select "**********"
click at [215, 137] on input "text" at bounding box center [224, 138] width 83 height 14
click at [249, 208] on label "Social Media Flyer" at bounding box center [267, 207] width 56 height 8
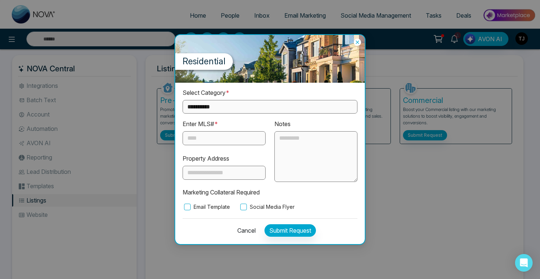
click at [359, 40] on icon at bounding box center [357, 42] width 7 height 7
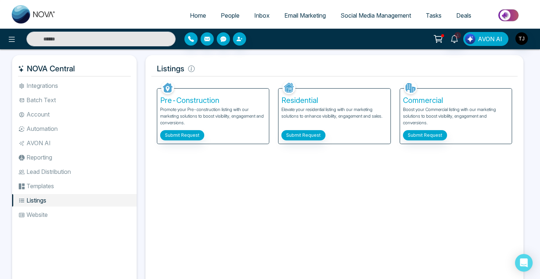
click at [479, 43] on span "AVON AI" at bounding box center [490, 39] width 24 height 9
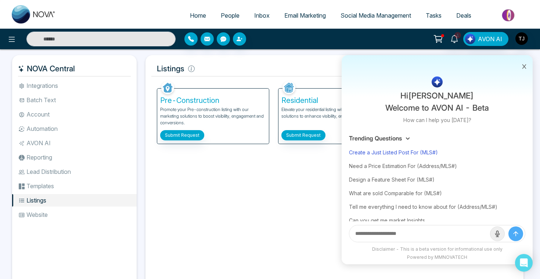
click at [372, 154] on div "Create a Just Listed Post For (MLS#)" at bounding box center [437, 152] width 176 height 14
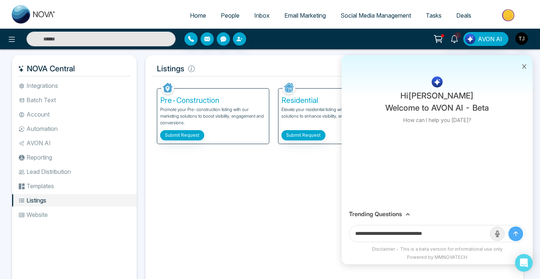
drag, startPoint x: 427, startPoint y: 235, endPoint x: 465, endPoint y: 235, distance: 37.8
click at [465, 235] on input "**********" at bounding box center [419, 233] width 141 height 17
paste input "**********"
type input "**********"
click at [508, 226] on button "submit" at bounding box center [515, 233] width 15 height 15
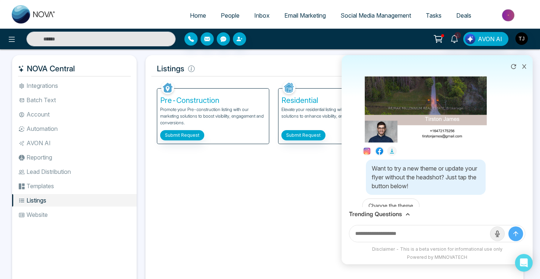
scroll to position [242, 0]
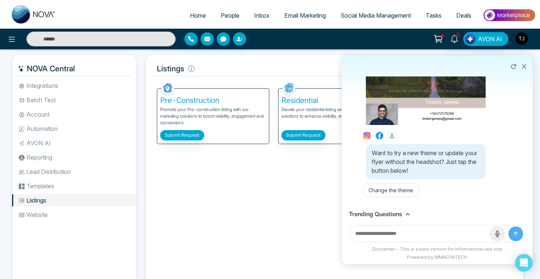
click at [375, 213] on h3 "Trending Questions" at bounding box center [375, 213] width 53 height 7
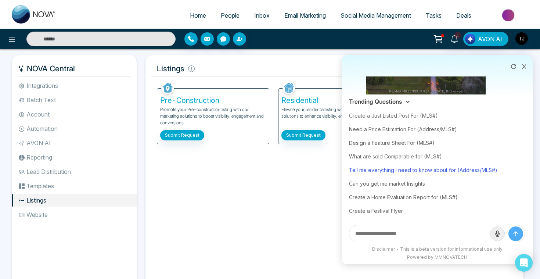
click at [393, 168] on div "Tell me everything I need to know about for (Address/MLS#)" at bounding box center [437, 170] width 176 height 14
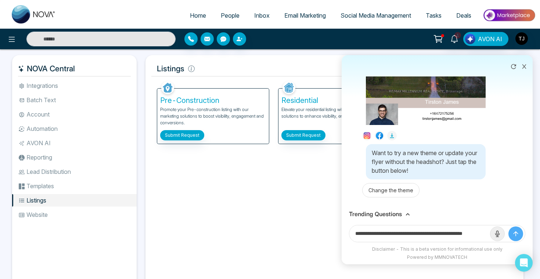
scroll to position [0, 18]
drag, startPoint x: 463, startPoint y: 234, endPoint x: 509, endPoint y: 230, distance: 45.7
click at [509, 230] on form "**********" at bounding box center [437, 233] width 176 height 17
paste input "**********"
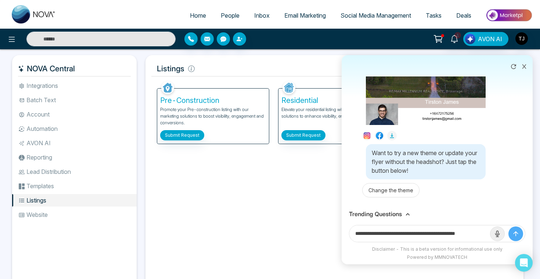
scroll to position [0, 7]
type input "**********"
click at [508, 226] on button "submit" at bounding box center [515, 233] width 15 height 15
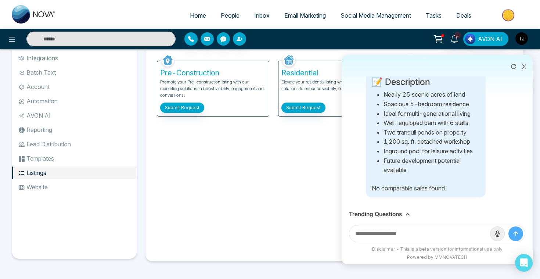
scroll to position [0, 0]
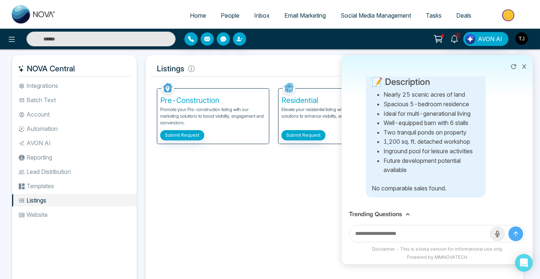
click at [377, 212] on h3 "Trending Questions" at bounding box center [375, 213] width 53 height 7
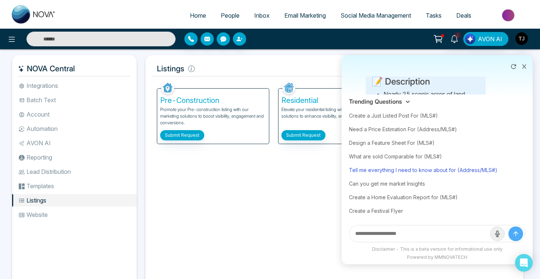
click at [411, 172] on div "Tell me everything I need to know about for (Address/MLS#)" at bounding box center [437, 170] width 176 height 14
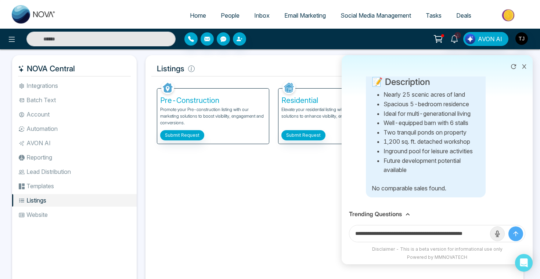
scroll to position [0, 18]
drag, startPoint x: 461, startPoint y: 233, endPoint x: 489, endPoint y: 233, distance: 27.9
click at [489, 233] on input "**********" at bounding box center [419, 233] width 141 height 17
paste input "*********"
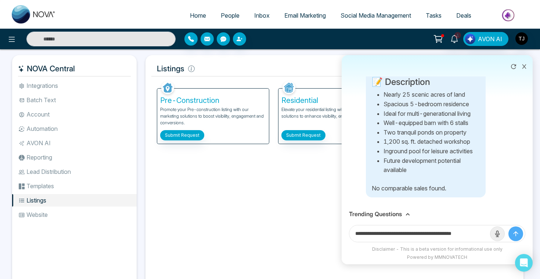
scroll to position [0, 4]
type input "**********"
click at [508, 226] on button "submit" at bounding box center [515, 233] width 15 height 15
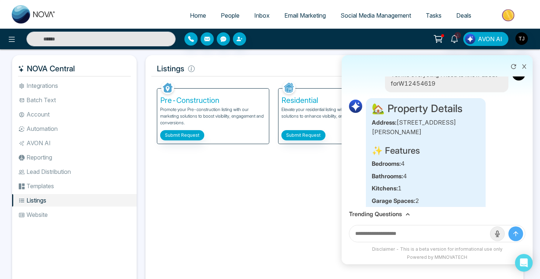
scroll to position [748, 0]
click at [384, 213] on h3 "Trending Questions" at bounding box center [375, 213] width 53 height 7
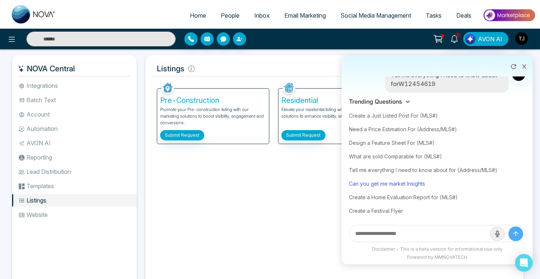
click at [385, 183] on div "Can you get me market Insights" at bounding box center [437, 184] width 176 height 14
type input "**********"
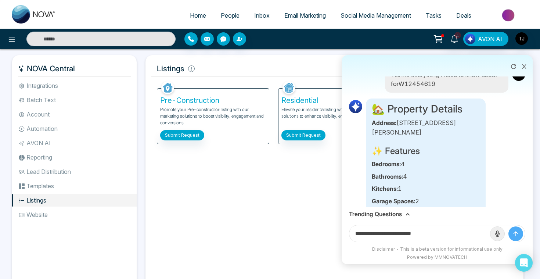
click at [515, 230] on icon "submit" at bounding box center [515, 233] width 7 height 7
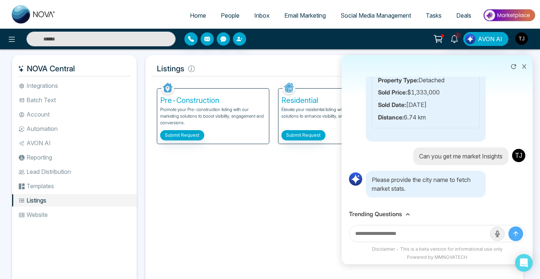
scroll to position [3410, 0]
click at [394, 239] on input "text" at bounding box center [419, 233] width 141 height 17
type input "********"
click at [508, 226] on button "submit" at bounding box center [515, 233] width 15 height 15
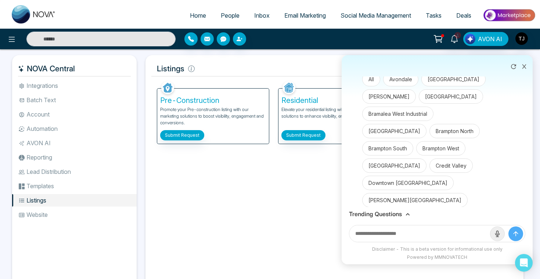
scroll to position [3552, 0]
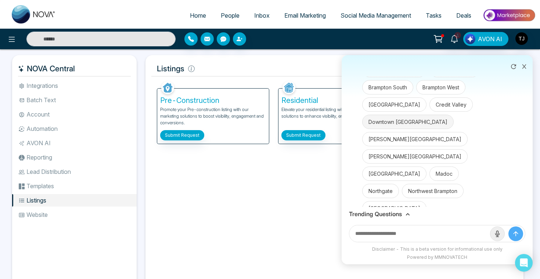
click at [388, 129] on button "Downtown [GEOGRAPHIC_DATA]" at bounding box center [407, 122] width 91 height 14
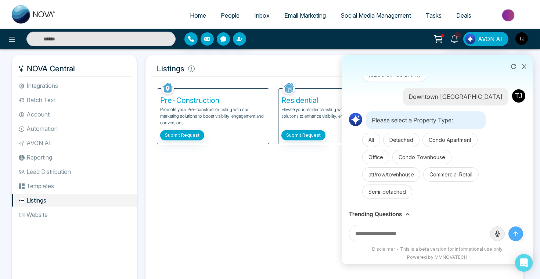
scroll to position [4161, 0]
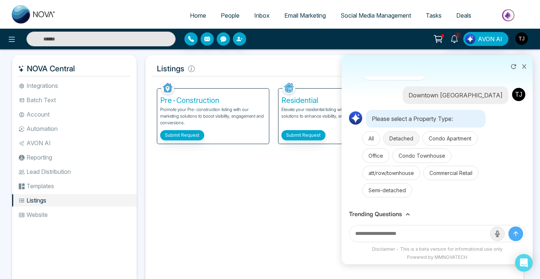
click at [400, 143] on button "Detached" at bounding box center [401, 138] width 36 height 14
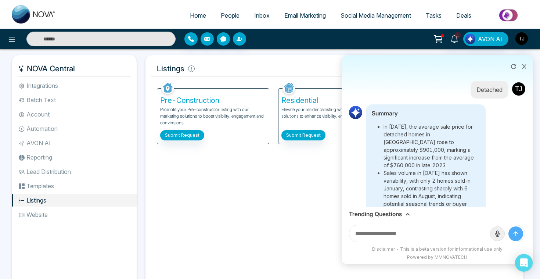
scroll to position [4291, 0]
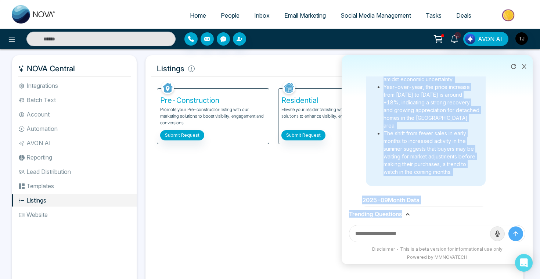
scroll to position [4634, 0]
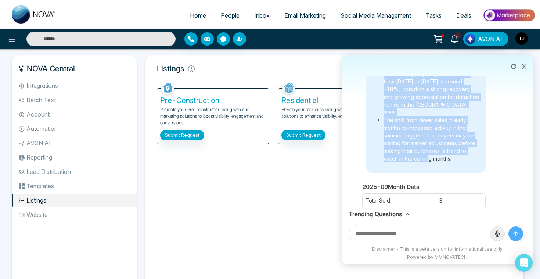
drag, startPoint x: 383, startPoint y: 108, endPoint x: 429, endPoint y: 199, distance: 102.3
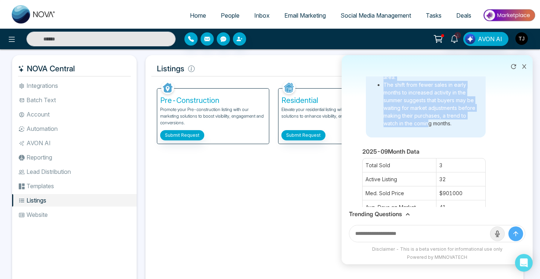
scroll to position [4670, 0]
click at [456, 126] on li "The shift from fewer sales in early months to increased activity in the summer …" at bounding box center [431, 103] width 96 height 46
copy ul "In [DATE], the average sale price for detached homes in [GEOGRAPHIC_DATA] rose …"
click at [228, 11] on link "People" at bounding box center [229, 15] width 33 height 14
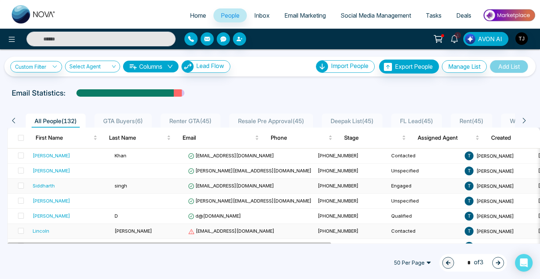
scroll to position [37, 0]
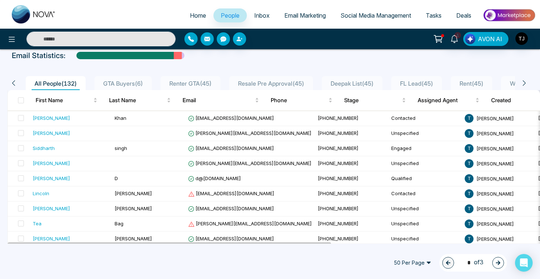
click at [66, 38] on input "text" at bounding box center [100, 39] width 149 height 15
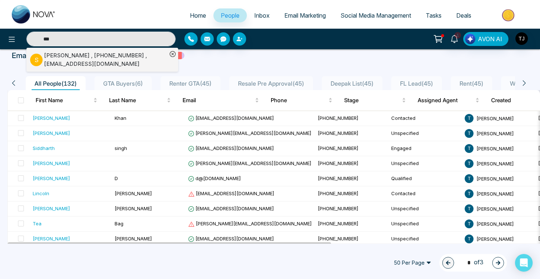
type input "***"
click at [52, 55] on div "[PERSON_NAME] , [PHONE_NUMBER] , [EMAIL_ADDRESS][DOMAIN_NAME]" at bounding box center [105, 59] width 123 height 17
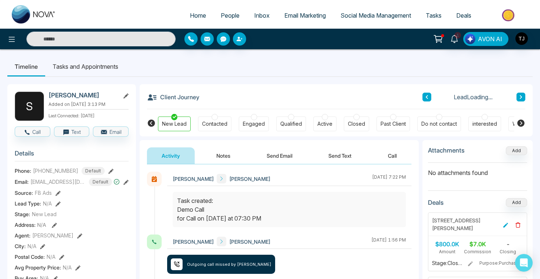
click at [286, 157] on button "Send Email" at bounding box center [279, 155] width 55 height 17
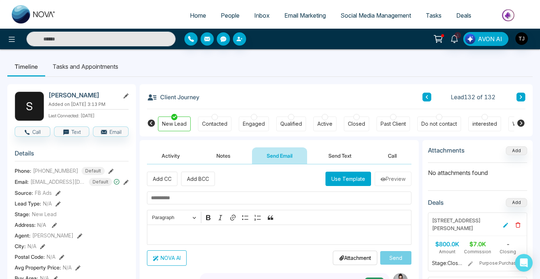
click at [218, 236] on p "Editor editing area: main" at bounding box center [279, 234] width 257 height 9
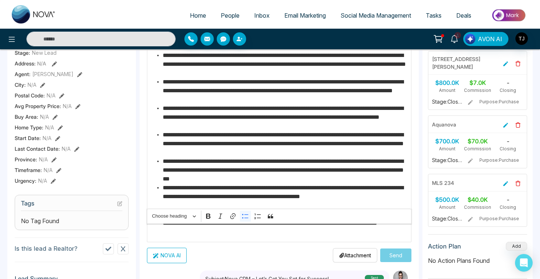
scroll to position [96, 0]
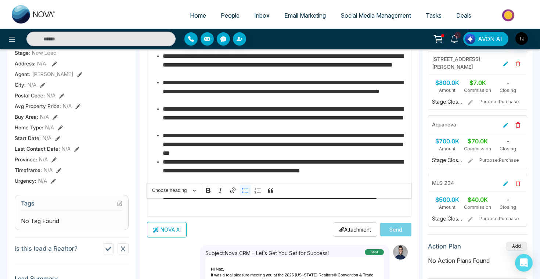
click at [221, 177] on li "**********" at bounding box center [285, 171] width 245 height 26
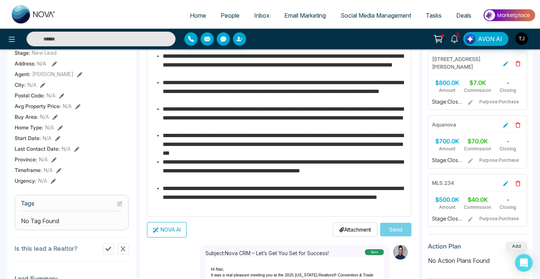
click at [168, 228] on button "NOVA AI" at bounding box center [167, 229] width 40 height 15
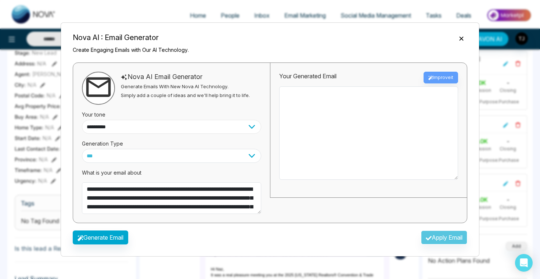
click at [145, 125] on select "**********" at bounding box center [171, 127] width 179 height 14
select select "********"
click at [99, 235] on button "Generate Email" at bounding box center [100, 237] width 55 height 14
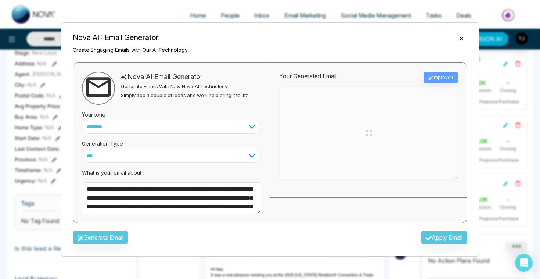
type textarea "**********"
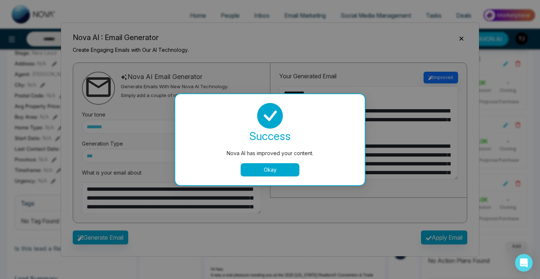
click at [272, 167] on button "Okay" at bounding box center [270, 169] width 59 height 13
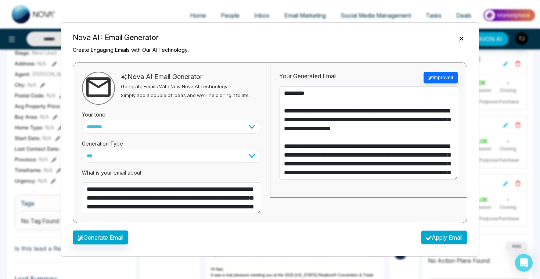
click at [433, 237] on button "Apply Email" at bounding box center [444, 237] width 46 height 14
type textarea "**********"
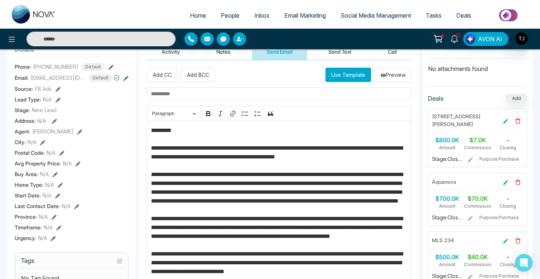
scroll to position [101, 0]
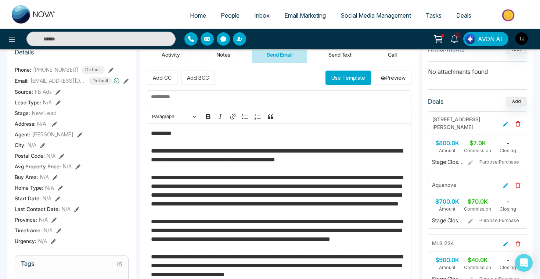
click at [216, 94] on input "text" at bounding box center [279, 96] width 264 height 13
click at [211, 95] on input "**********" at bounding box center [279, 96] width 264 height 13
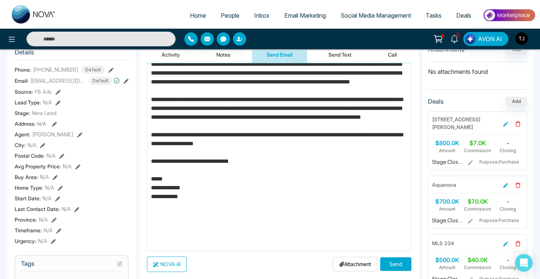
scroll to position [240, 0]
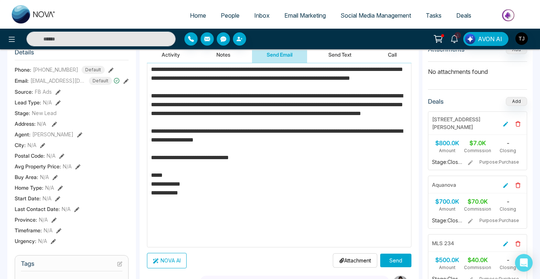
type input "**********"
drag, startPoint x: 203, startPoint y: 238, endPoint x: 152, endPoint y: 229, distance: 51.5
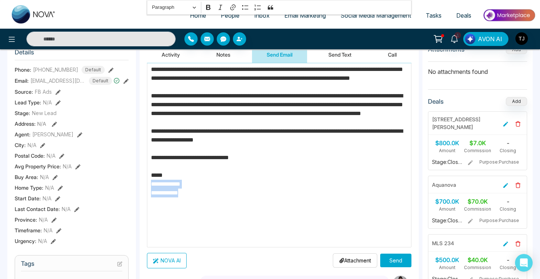
click at [152, 229] on p "**********" at bounding box center [279, 65] width 257 height 353
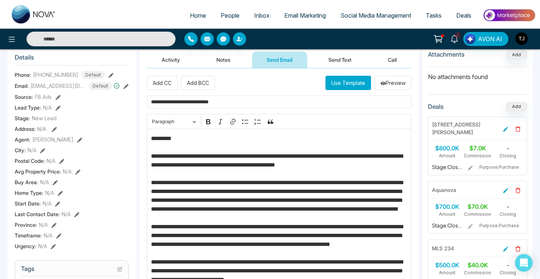
scroll to position [93, 0]
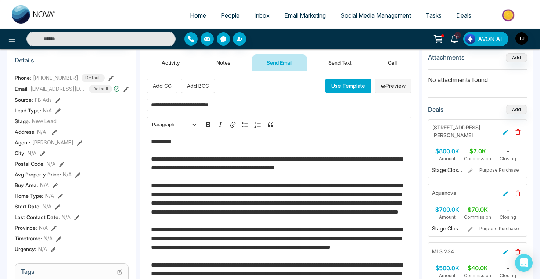
click at [391, 90] on button "Preview" at bounding box center [393, 86] width 37 height 14
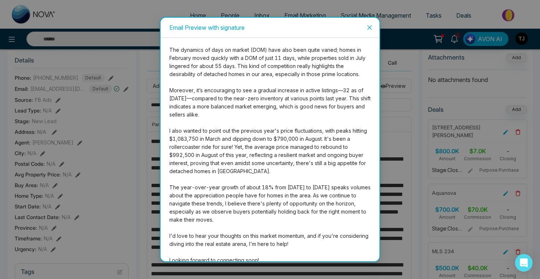
scroll to position [0, 0]
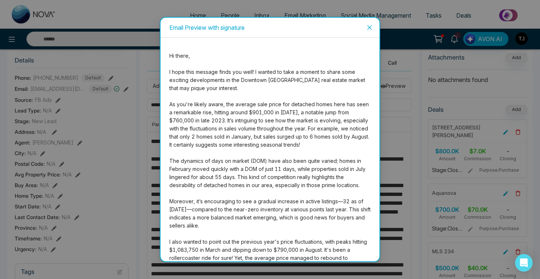
click at [369, 31] on span "Close" at bounding box center [369, 28] width 20 height 20
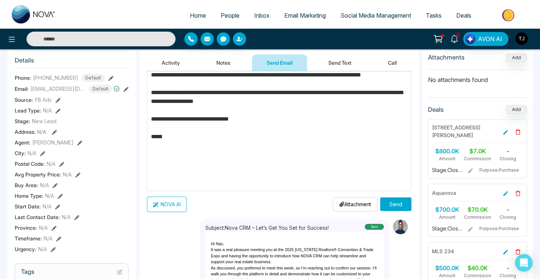
scroll to position [246, 0]
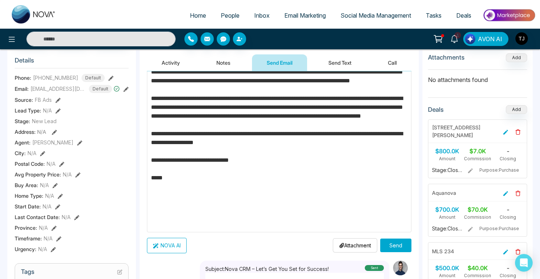
click at [396, 250] on button "Send" at bounding box center [395, 245] width 31 height 14
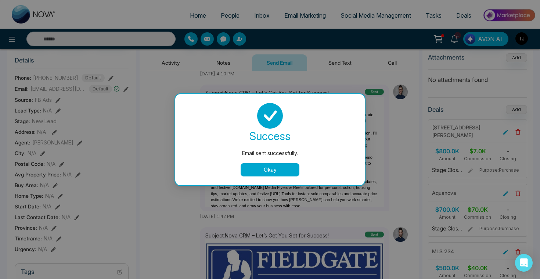
click at [282, 167] on button "Okay" at bounding box center [270, 169] width 59 height 13
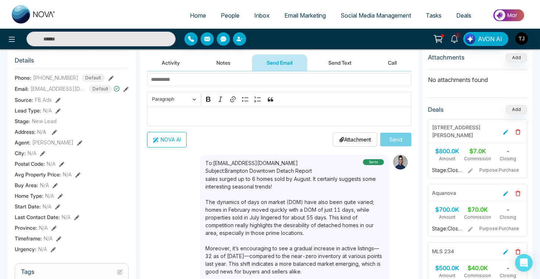
scroll to position [64, 0]
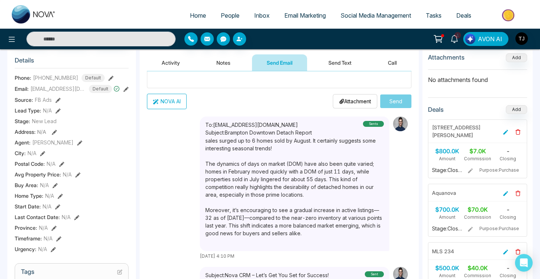
click at [462, 17] on span "Deals" at bounding box center [463, 15] width 15 height 7
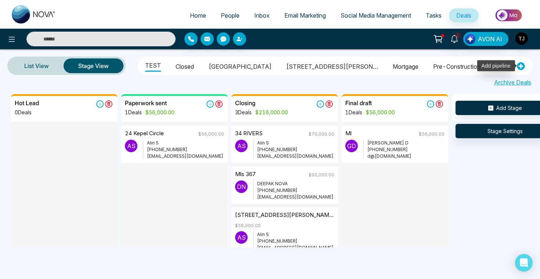
click at [518, 66] on icon at bounding box center [521, 66] width 8 height 8
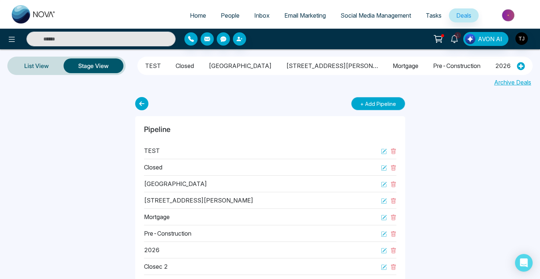
click at [369, 106] on button "+ Add Pipeline" at bounding box center [378, 103] width 54 height 13
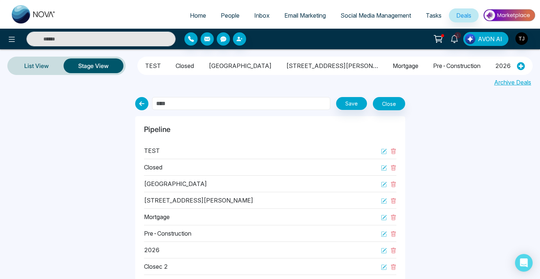
click at [265, 101] on input "text" at bounding box center [241, 103] width 178 height 13
paste input "**********"
type input "**********"
click at [350, 102] on button "Save" at bounding box center [351, 103] width 31 height 13
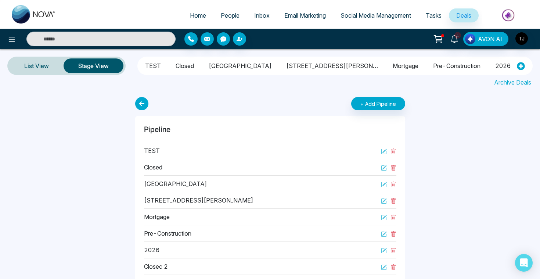
click at [252, 172] on div "Closed" at bounding box center [270, 167] width 252 height 17
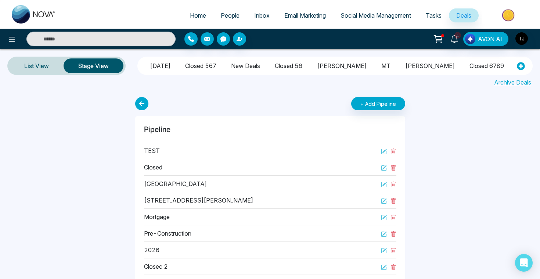
scroll to position [0, 595]
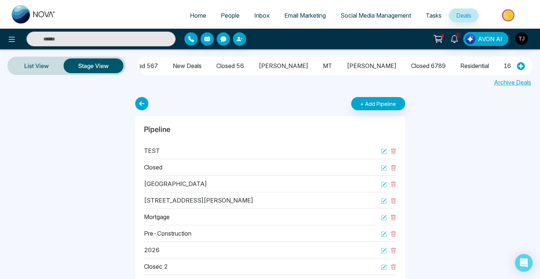
click at [503, 65] on li "16718 CALEDON KING TOWNLINE N" at bounding box center [549, 64] width 92 height 12
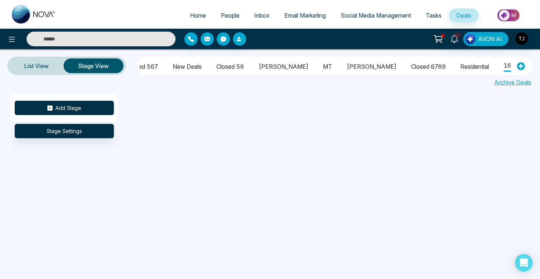
click at [100, 106] on button "Add Stage" at bounding box center [64, 108] width 99 height 14
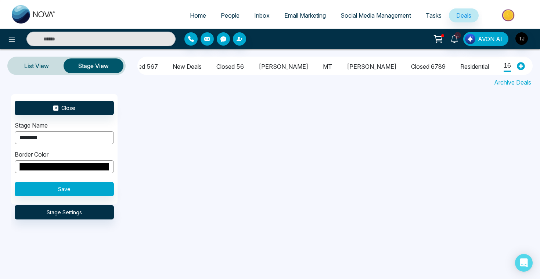
type input "********"
click at [41, 171] on input "*******" at bounding box center [64, 166] width 99 height 13
type input "*******"
click at [61, 125] on div "Stage Name ********" at bounding box center [64, 132] width 99 height 23
click at [66, 184] on button "Save" at bounding box center [64, 189] width 99 height 14
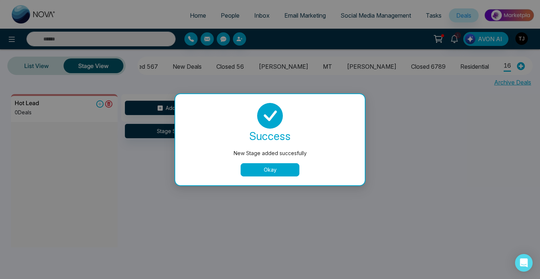
click at [247, 166] on button "Okay" at bounding box center [270, 169] width 59 height 13
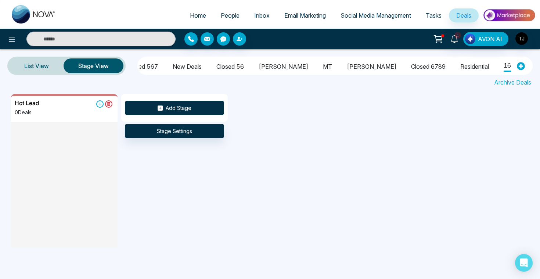
click at [162, 109] on icon at bounding box center [160, 107] width 5 height 5
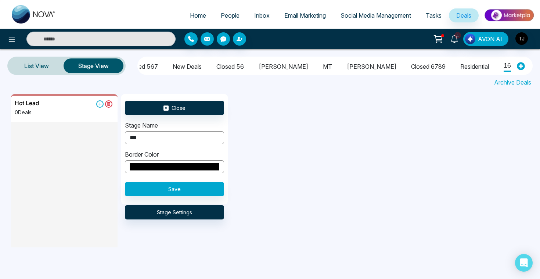
type input "**********"
click at [173, 172] on input "*******" at bounding box center [174, 166] width 99 height 13
click at [207, 147] on form "**********" at bounding box center [174, 158] width 99 height 75
click at [196, 165] on input "*******" at bounding box center [174, 166] width 99 height 13
type input "*******"
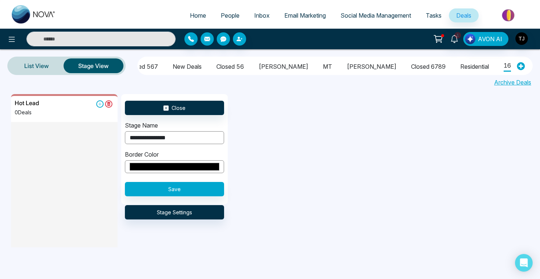
click at [216, 181] on form "**********" at bounding box center [174, 158] width 99 height 75
click at [210, 191] on button "Save" at bounding box center [174, 189] width 99 height 14
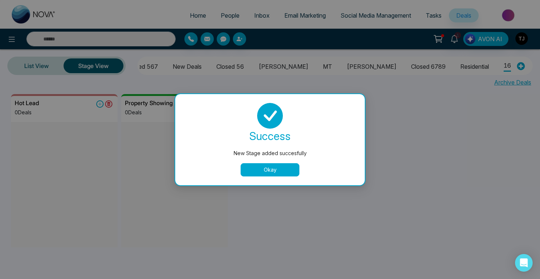
click at [259, 165] on button "Okay" at bounding box center [270, 169] width 59 height 13
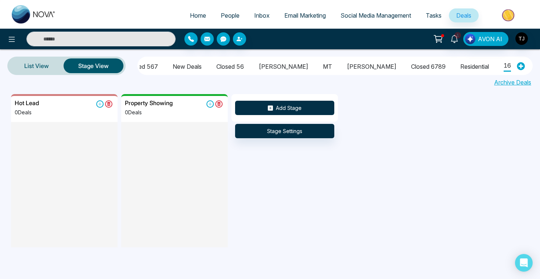
click at [261, 104] on button "Add Stage" at bounding box center [284, 108] width 99 height 14
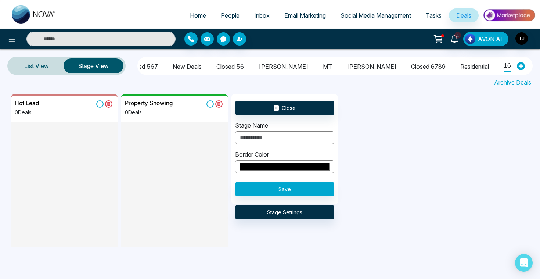
click at [272, 139] on input "text" at bounding box center [284, 137] width 99 height 13
type input "**********"
click at [277, 167] on input "*******" at bounding box center [284, 166] width 99 height 13
type input "*******"
click at [321, 150] on div "Border Color *******" at bounding box center [284, 161] width 99 height 23
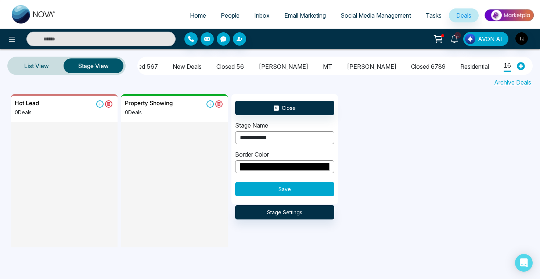
click at [315, 187] on button "Save" at bounding box center [284, 189] width 99 height 14
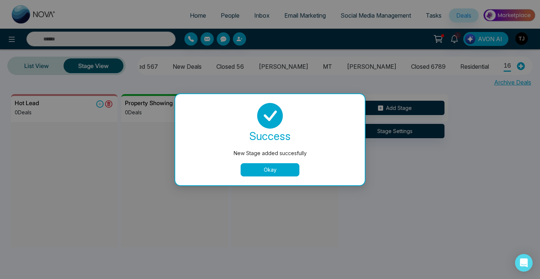
click at [287, 170] on button "Okay" at bounding box center [270, 169] width 59 height 13
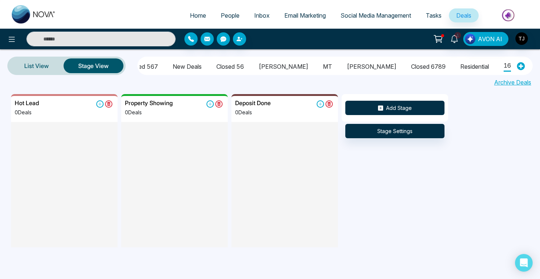
click at [383, 111] on button "Add Stage" at bounding box center [394, 108] width 99 height 14
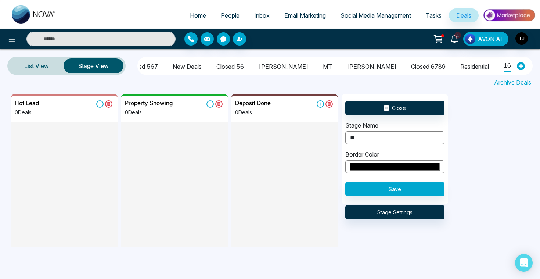
type input "**********"
click at [382, 162] on input "*******" at bounding box center [394, 166] width 99 height 13
type input "*******"
click at [399, 126] on div "**********" at bounding box center [394, 132] width 99 height 23
click at [402, 193] on button "Save" at bounding box center [394, 189] width 99 height 14
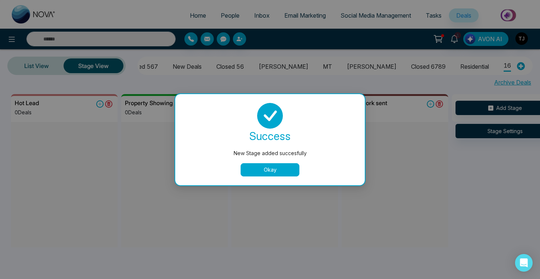
click at [289, 171] on button "Okay" at bounding box center [270, 169] width 59 height 13
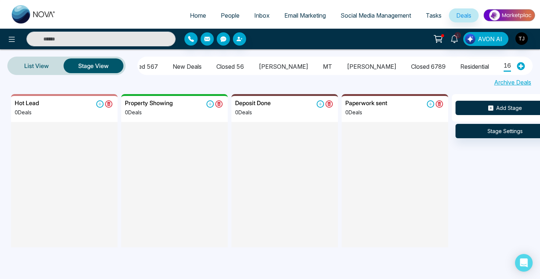
click at [513, 110] on button "Add Stage" at bounding box center [504, 108] width 99 height 14
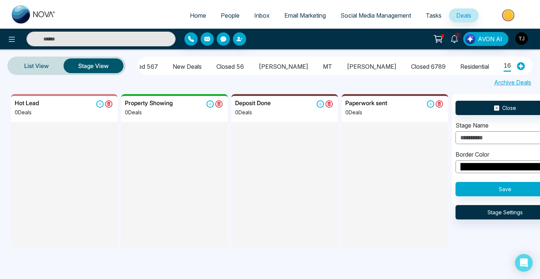
scroll to position [0, 4]
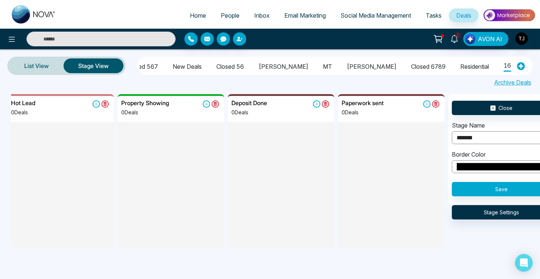
type input "*******"
click at [482, 193] on button "Save" at bounding box center [501, 189] width 99 height 14
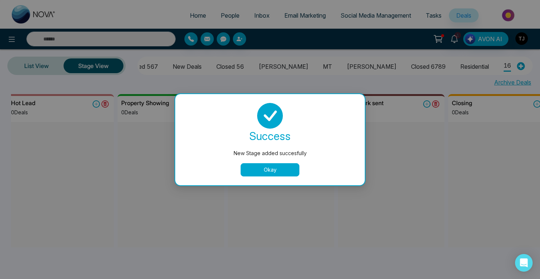
click at [270, 164] on button "Okay" at bounding box center [270, 169] width 59 height 13
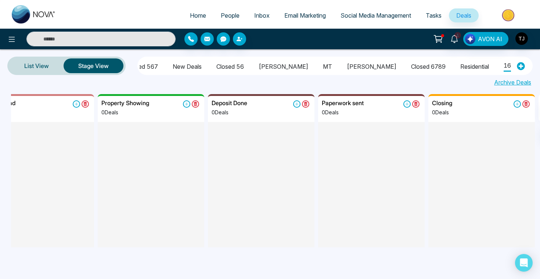
scroll to position [0, 0]
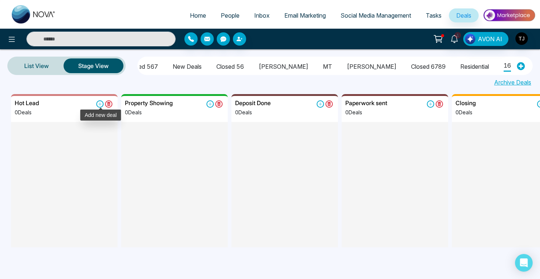
click at [97, 106] on icon at bounding box center [99, 103] width 7 height 7
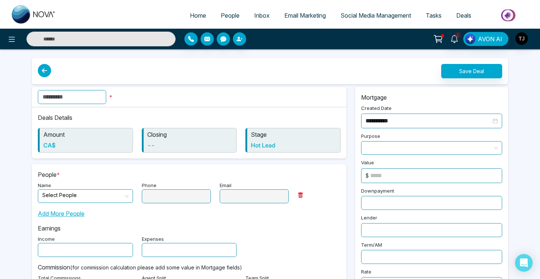
click at [70, 100] on input "text" at bounding box center [72, 97] width 68 height 14
click at [76, 191] on input "search" at bounding box center [82, 194] width 81 height 11
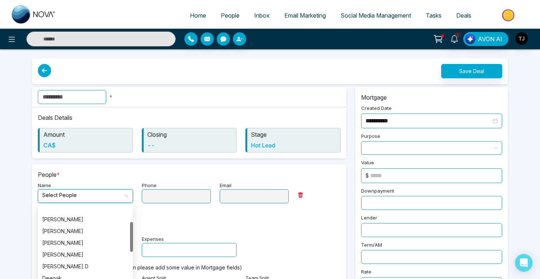
scroll to position [51, 0]
click at [69, 217] on div "[PERSON_NAME]" at bounding box center [85, 219] width 86 height 8
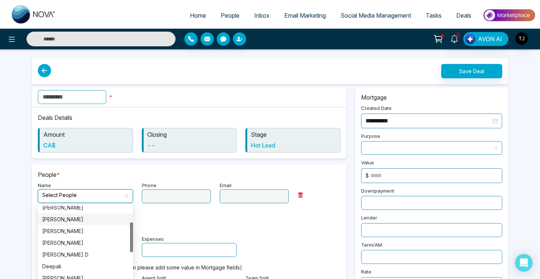
type input "**********"
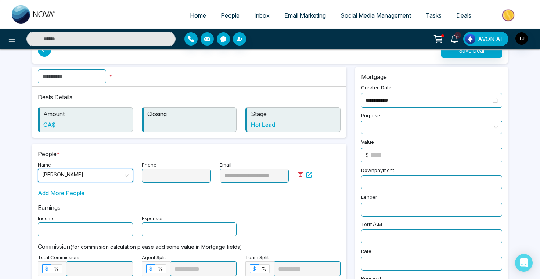
scroll to position [0, 0]
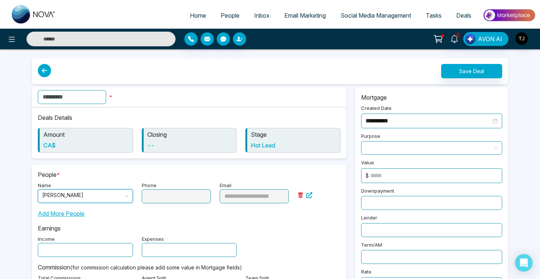
click at [79, 95] on input "text" at bounding box center [72, 97] width 68 height 14
paste input "**********"
click at [438, 148] on span at bounding box center [431, 147] width 132 height 13
type input "**********"
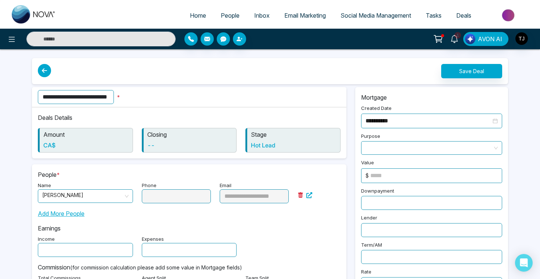
scroll to position [0, 0]
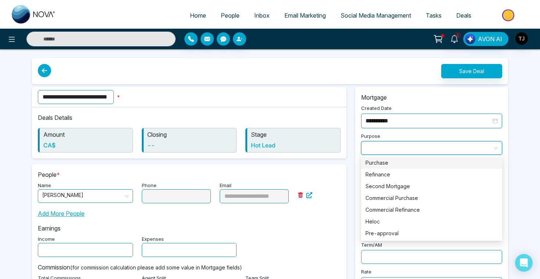
click at [416, 164] on div "Purchase" at bounding box center [431, 163] width 132 height 8
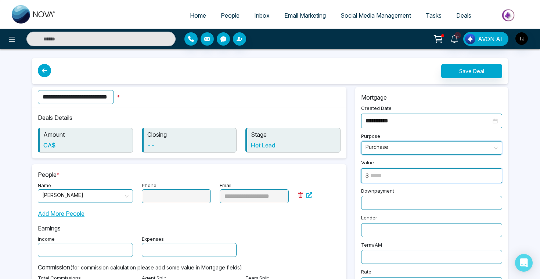
click at [409, 177] on input at bounding box center [435, 176] width 131 height 14
click at [385, 174] on input "*******" at bounding box center [435, 176] width 131 height 14
type input "*******"
click at [377, 205] on input "text" at bounding box center [431, 203] width 141 height 14
type input "*"
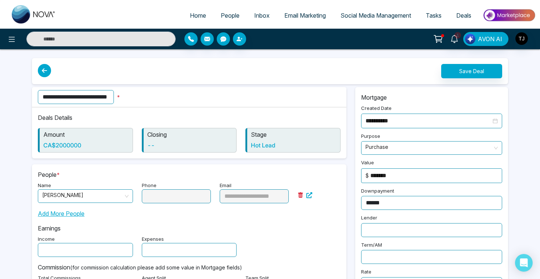
type input "******"
click at [83, 245] on input "text" at bounding box center [85, 250] width 95 height 14
type input "******"
click at [176, 245] on input "text" at bounding box center [189, 250] width 95 height 14
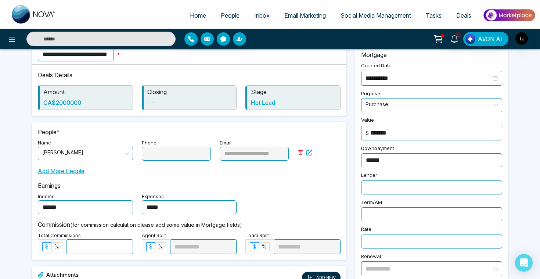
scroll to position [54, 0]
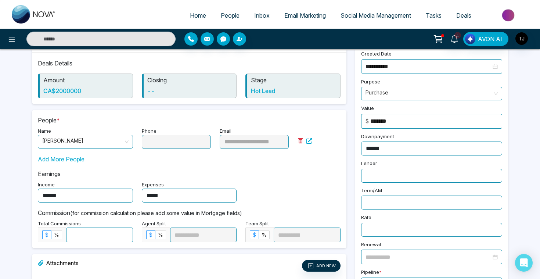
type input "*****"
click at [380, 174] on input "text" at bounding box center [431, 176] width 141 height 14
click at [374, 223] on input "text" at bounding box center [431, 230] width 141 height 14
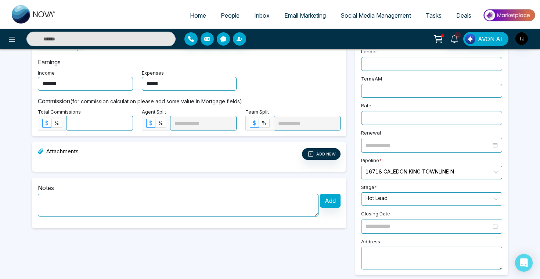
scroll to position [166, 0]
click at [57, 120] on span "%" at bounding box center [56, 122] width 5 height 6
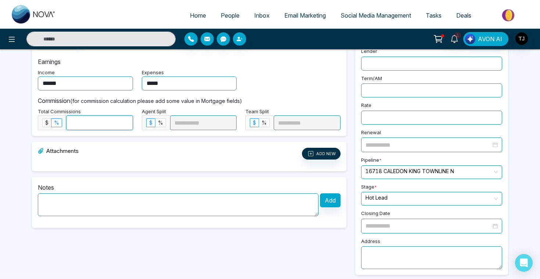
click at [74, 123] on input at bounding box center [99, 123] width 66 height 14
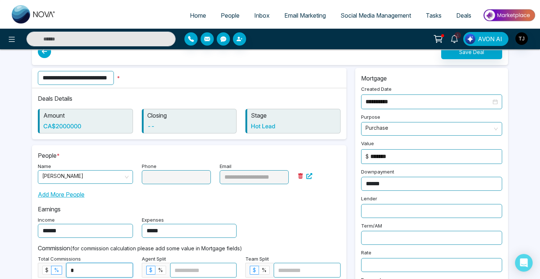
scroll to position [0, 0]
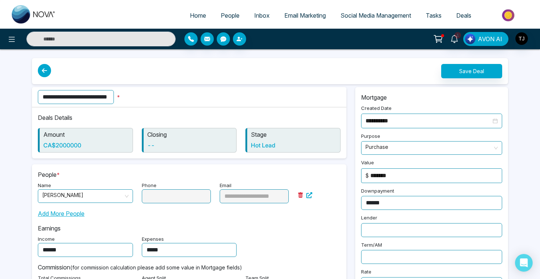
type input "*"
click at [465, 65] on button "Save Deal" at bounding box center [471, 71] width 61 height 14
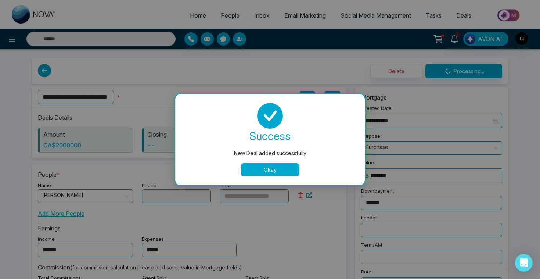
click at [288, 169] on button "Okay" at bounding box center [270, 169] width 59 height 13
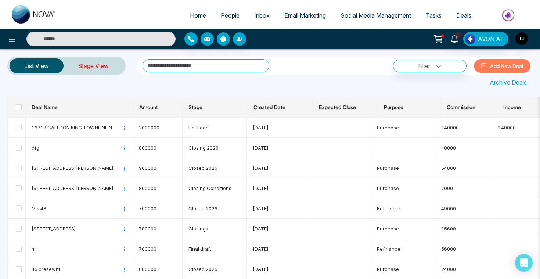
click at [83, 72] on link "Stage View" at bounding box center [94, 66] width 60 height 18
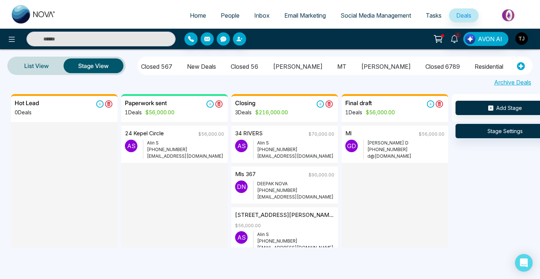
scroll to position [0, 595]
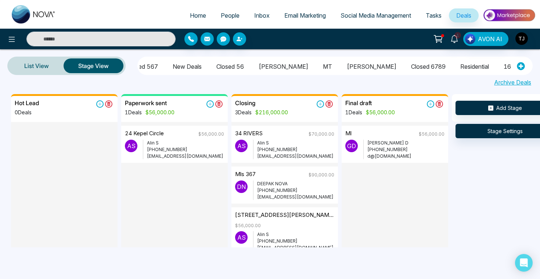
click at [503, 65] on li "16718 CALEDON KING TOWNLINE N" at bounding box center [549, 65] width 92 height 12
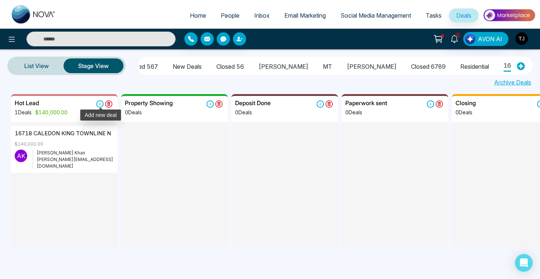
click at [98, 106] on icon at bounding box center [99, 103] width 7 height 7
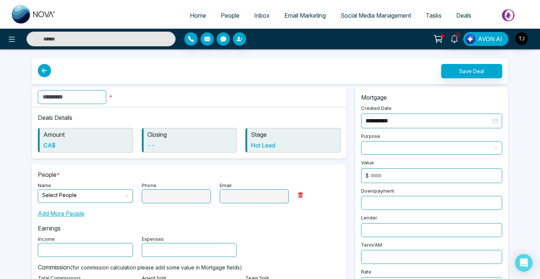
click at [77, 97] on input "text" at bounding box center [72, 97] width 68 height 14
type input "******"
type input "*"
paste input "**********"
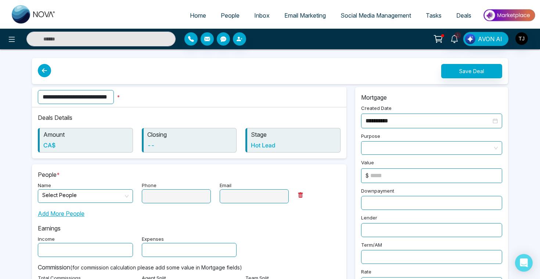
click at [112, 202] on span at bounding box center [82, 195] width 81 height 13
type input "**********"
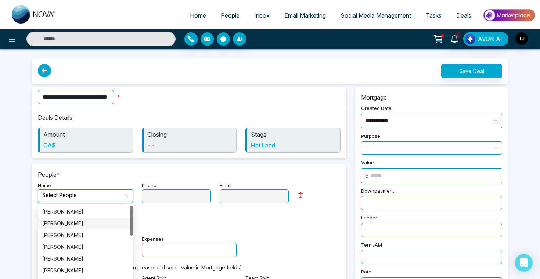
click at [79, 211] on div "[PERSON_NAME]" at bounding box center [85, 211] width 86 height 8
type input "**********"
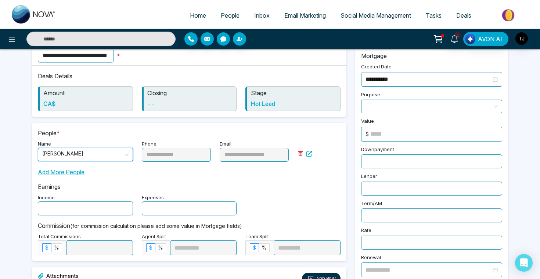
scroll to position [53, 0]
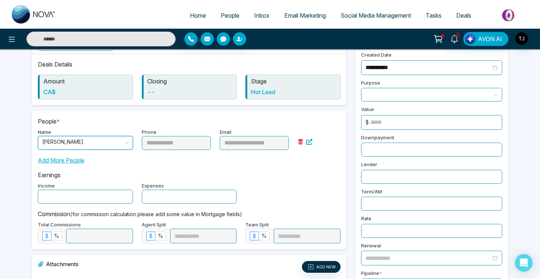
click at [98, 202] on input "text" at bounding box center [85, 196] width 95 height 14
type input "******"
click at [179, 201] on input "text" at bounding box center [189, 196] width 95 height 14
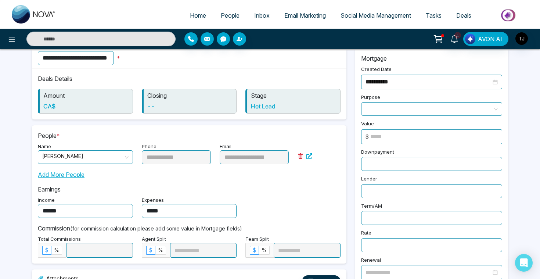
scroll to position [26, 0]
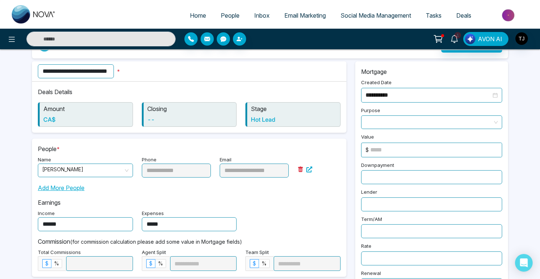
type input "*****"
click at [393, 152] on input at bounding box center [435, 150] width 131 height 14
click at [382, 145] on input "******" at bounding box center [435, 150] width 131 height 14
click at [395, 149] on input "******" at bounding box center [435, 150] width 131 height 14
type input "*******"
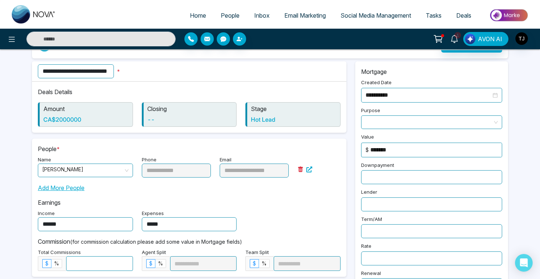
click at [378, 177] on input "text" at bounding box center [431, 177] width 141 height 14
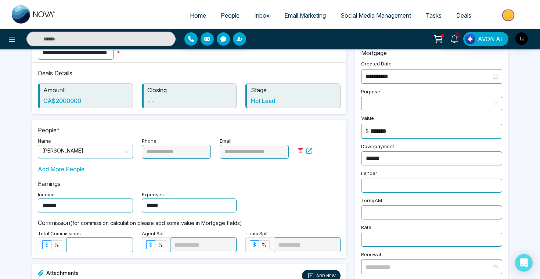
scroll to position [91, 0]
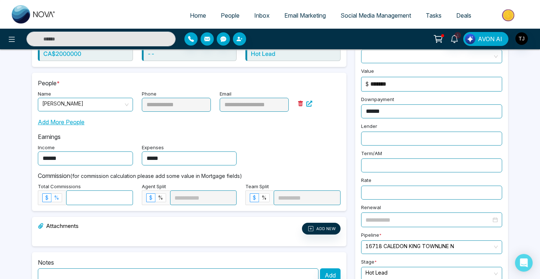
type input "******"
click at [54, 198] on span "%" at bounding box center [56, 197] width 5 height 6
click at [90, 197] on input at bounding box center [99, 198] width 66 height 14
type input "*"
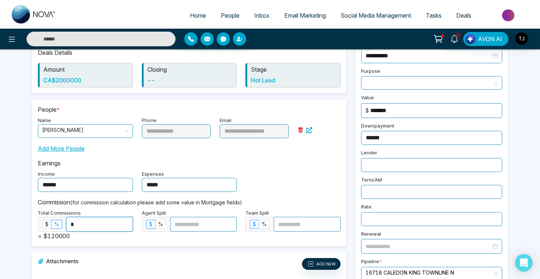
scroll to position [0, 0]
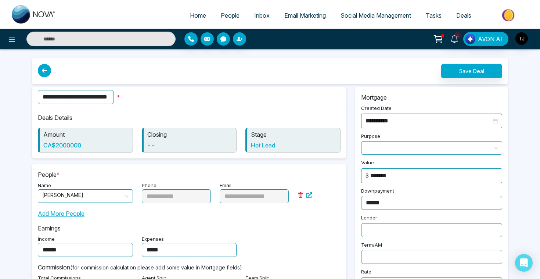
type input "*"
click at [458, 71] on button "Save Deal" at bounding box center [471, 71] width 61 height 14
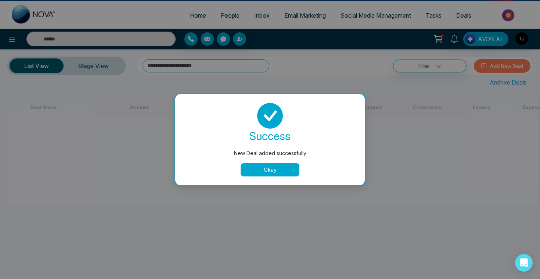
click at [291, 170] on button "Okay" at bounding box center [270, 169] width 59 height 13
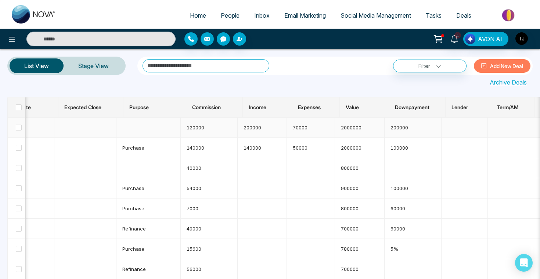
scroll to position [0, 147]
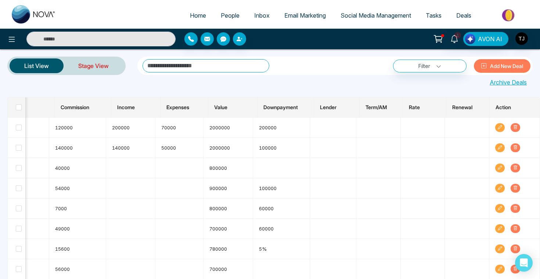
click at [94, 66] on link "Stage View" at bounding box center [94, 66] width 60 height 18
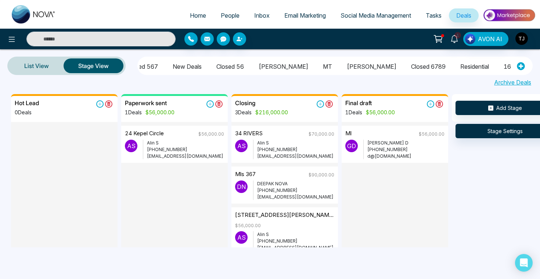
click at [503, 63] on li "16718 CALEDON KING TOWNLINE N" at bounding box center [549, 65] width 92 height 12
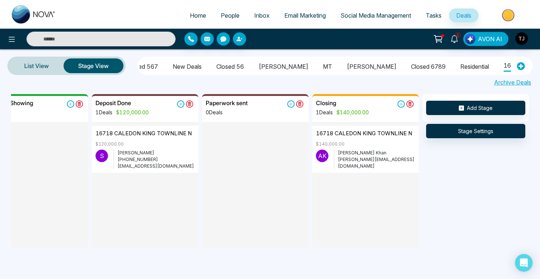
click at [222, 15] on span "People" at bounding box center [230, 15] width 19 height 7
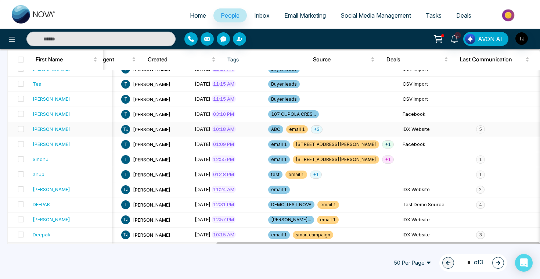
scroll to position [182, 0]
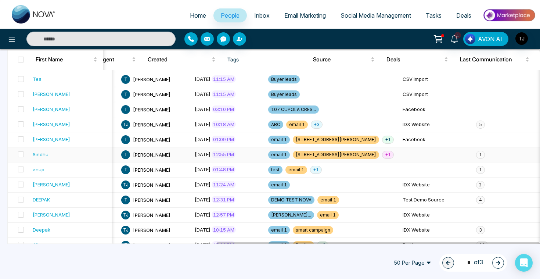
click at [195, 156] on span "[DATE]" at bounding box center [203, 154] width 16 height 6
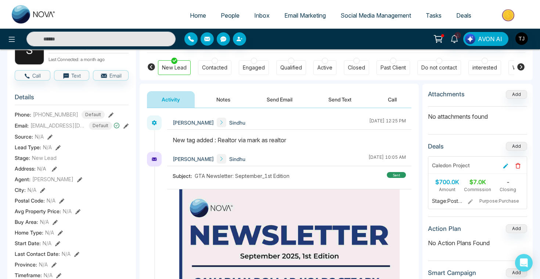
scroll to position [57, 0]
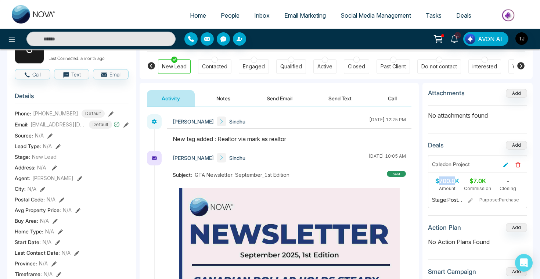
drag, startPoint x: 439, startPoint y: 181, endPoint x: 461, endPoint y: 181, distance: 22.0
click at [461, 181] on div "$700.0K" at bounding box center [447, 180] width 30 height 9
click at [489, 176] on div "$7.0K" at bounding box center [477, 180] width 30 height 9
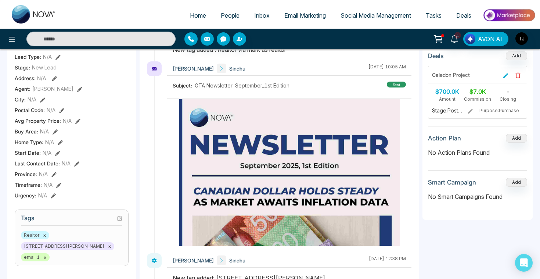
scroll to position [136, 0]
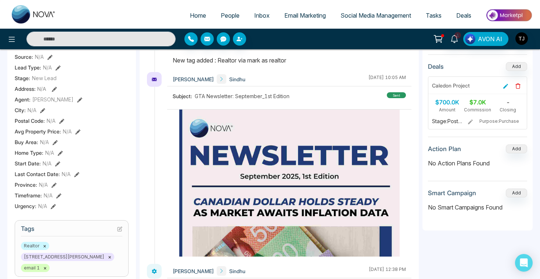
click at [506, 85] on icon at bounding box center [505, 86] width 5 height 5
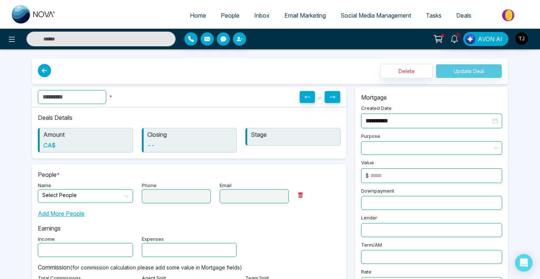
type input "**********"
type input "****"
type input "*"
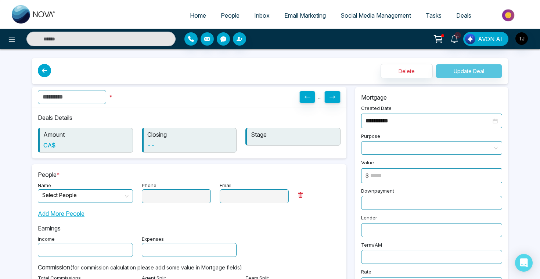
type input "*"
type input "**********"
type input "******"
type input "*****"
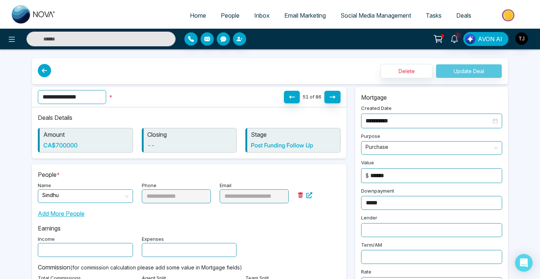
click at [464, 17] on span "Deals" at bounding box center [463, 15] width 15 height 7
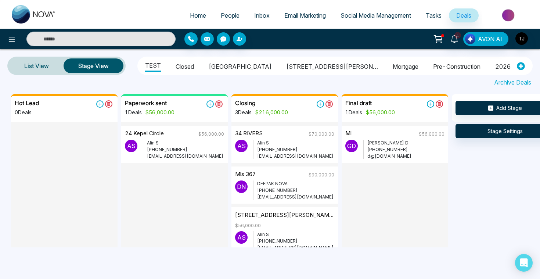
click at [286, 64] on li "[STREET_ADDRESS][PERSON_NAME]" at bounding box center [332, 65] width 92 height 12
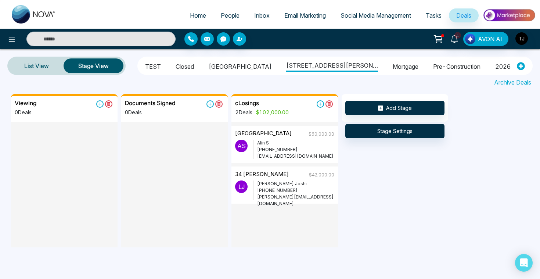
click at [186, 69] on li "Closed" at bounding box center [185, 65] width 18 height 12
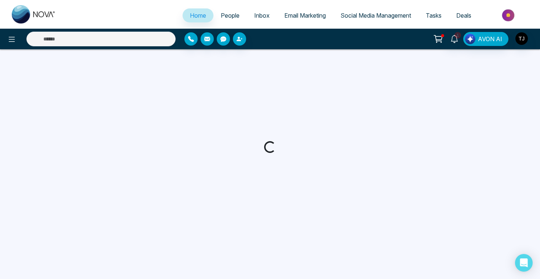
select select "*"
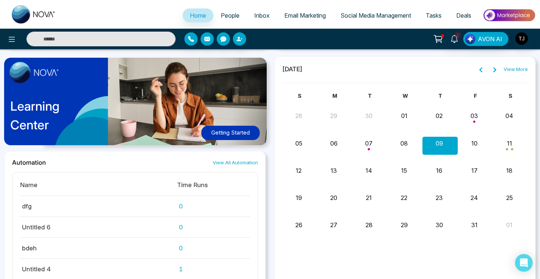
scroll to position [539, 0]
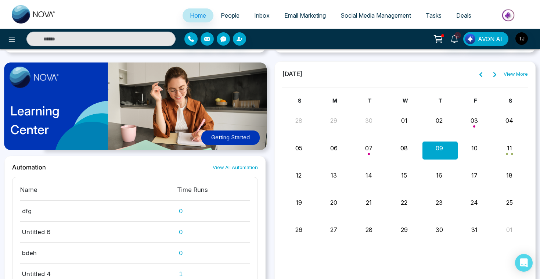
click at [253, 138] on button "Getting Started" at bounding box center [230, 137] width 58 height 14
click at [9, 39] on icon at bounding box center [11, 39] width 9 height 9
